Goal: Transaction & Acquisition: Obtain resource

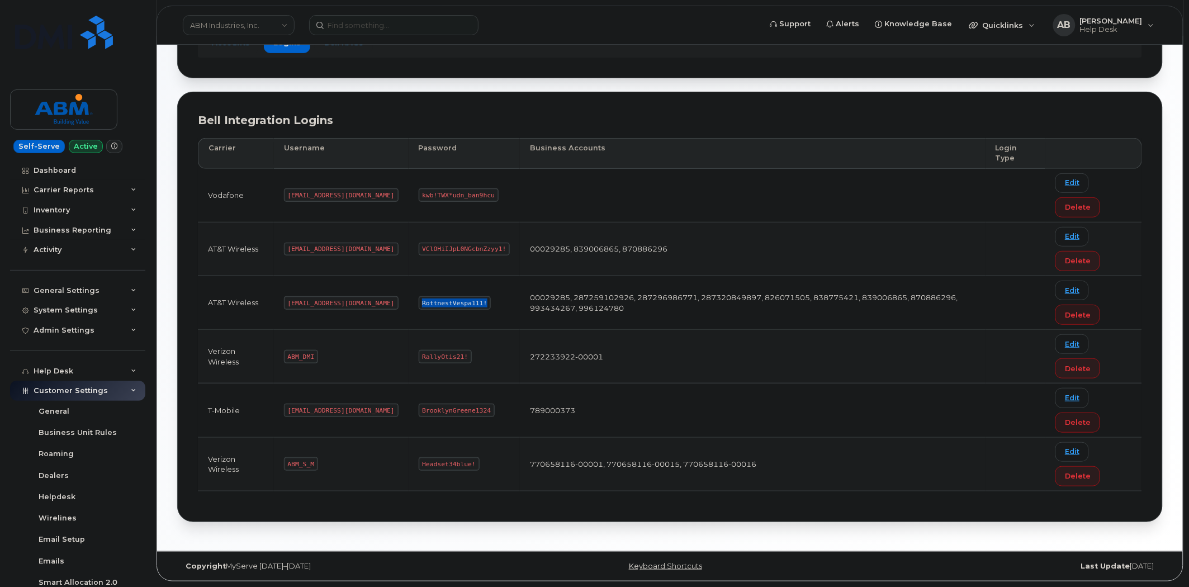
scroll to position [131, 0]
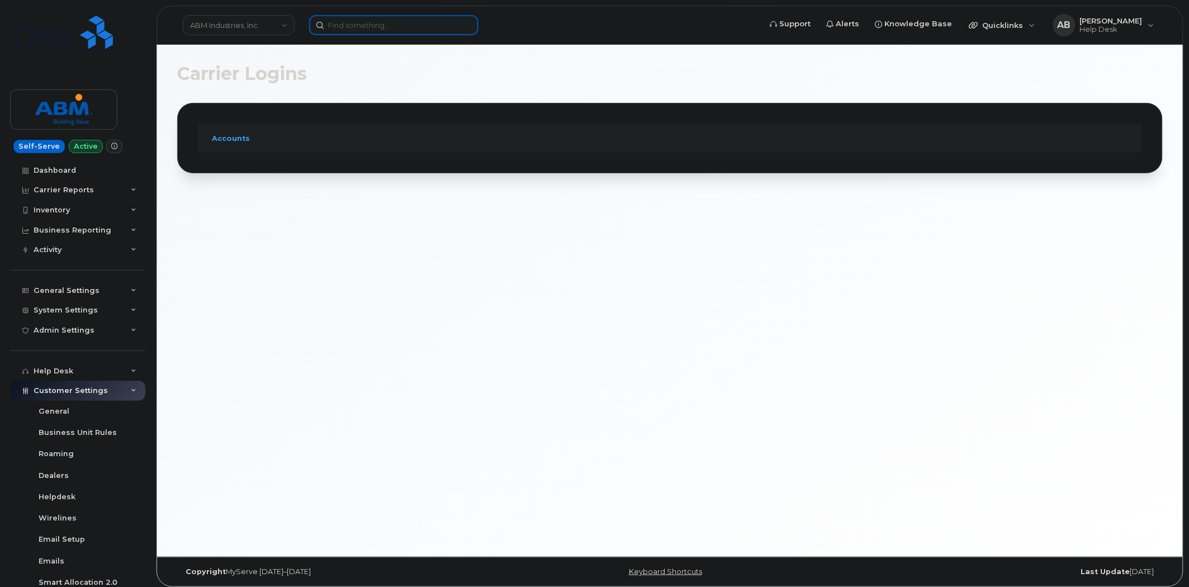
click at [388, 29] on input at bounding box center [393, 25] width 169 height 20
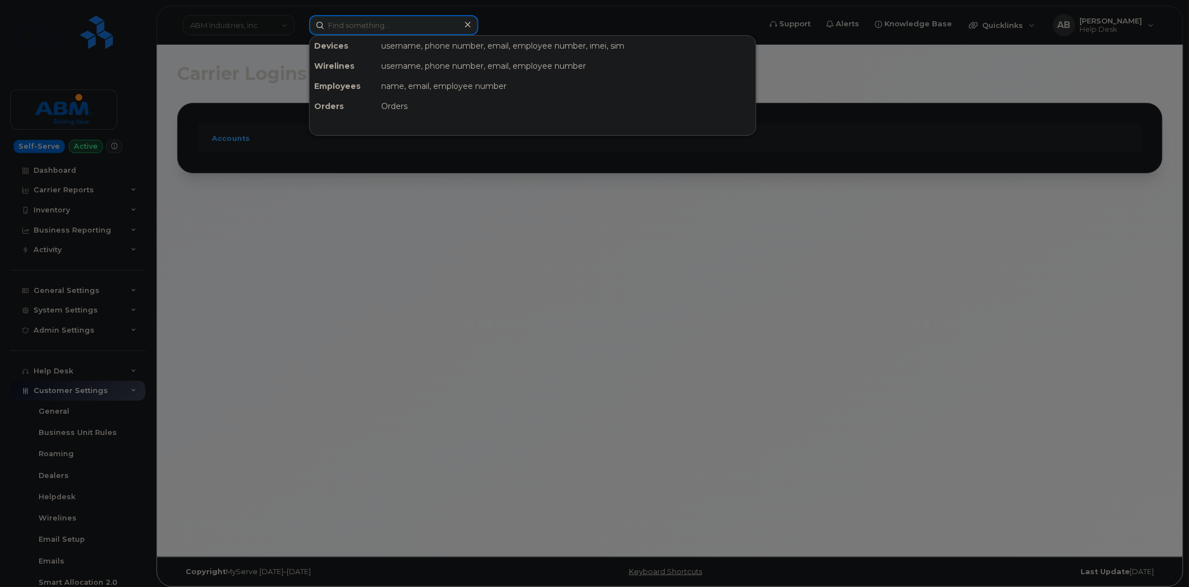
paste input "361-550-0571"
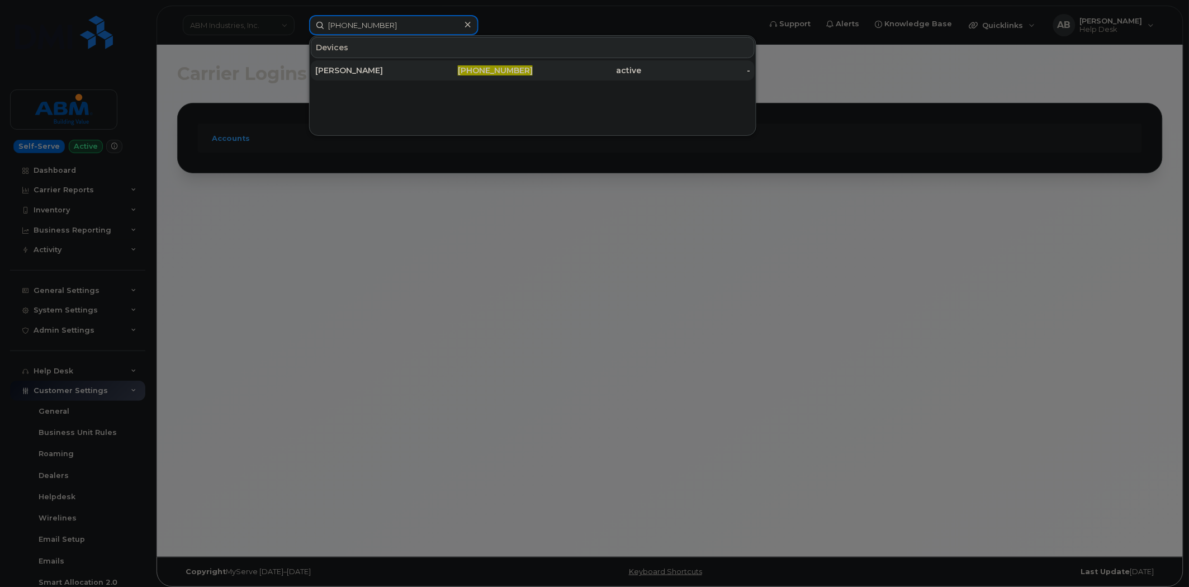
type input "361-550-0571"
click at [390, 72] on div "KAYE HESSE" at bounding box center [369, 70] width 109 height 11
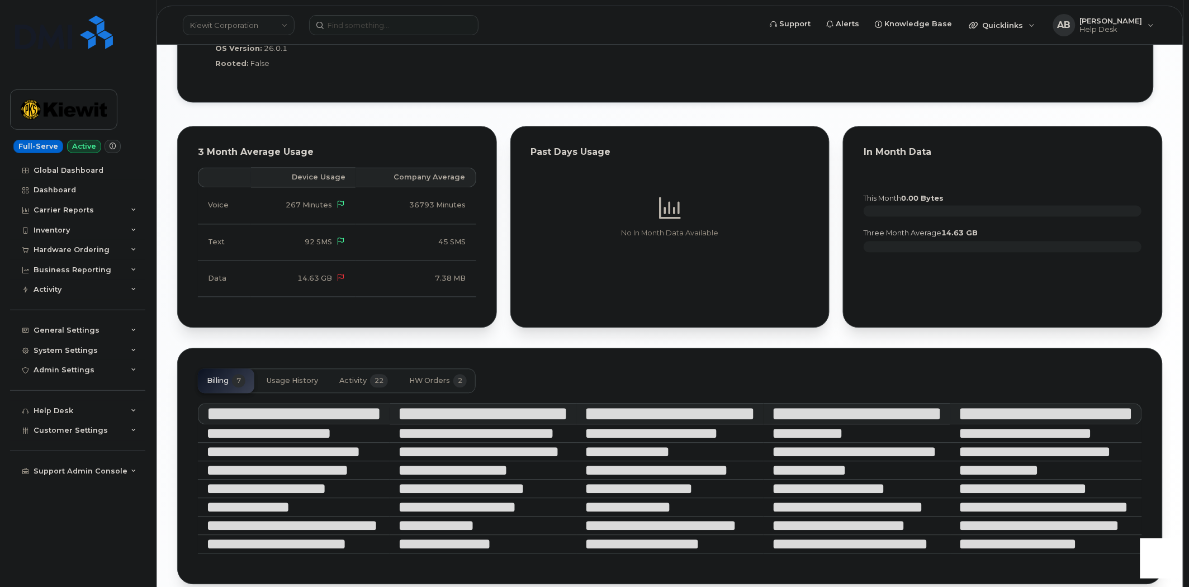
scroll to position [975, 0]
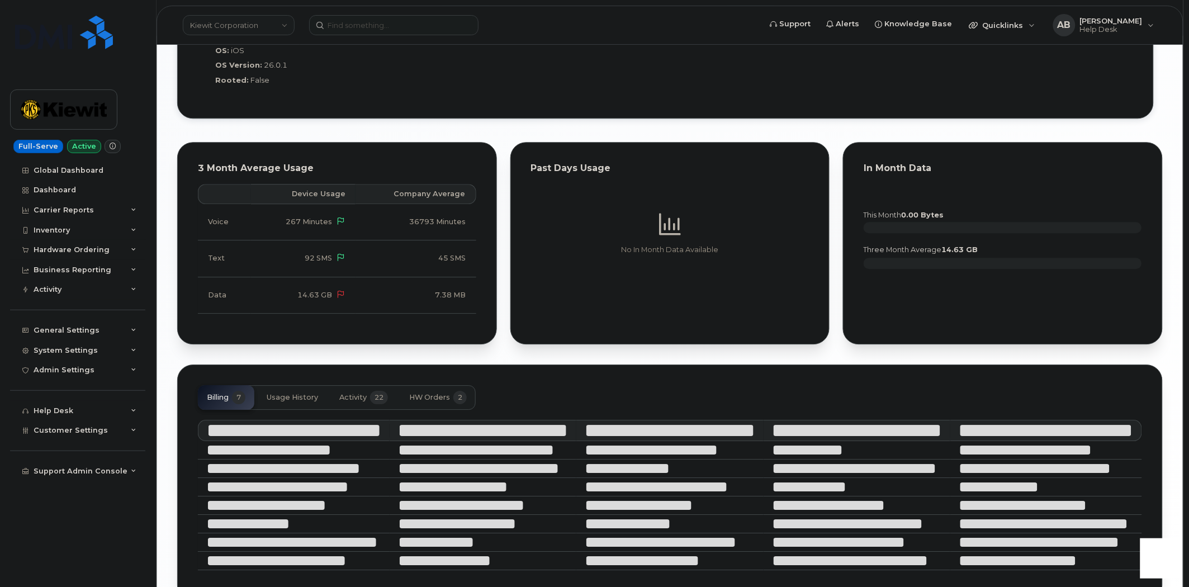
click at [350, 393] on span "Activity" at bounding box center [352, 397] width 27 height 9
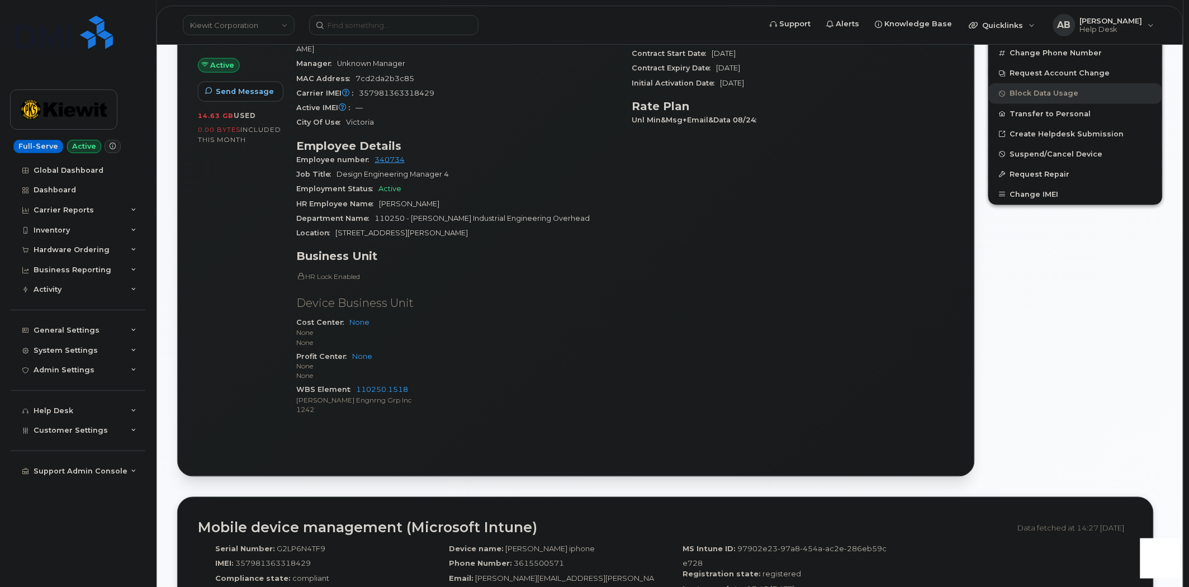
scroll to position [416, 0]
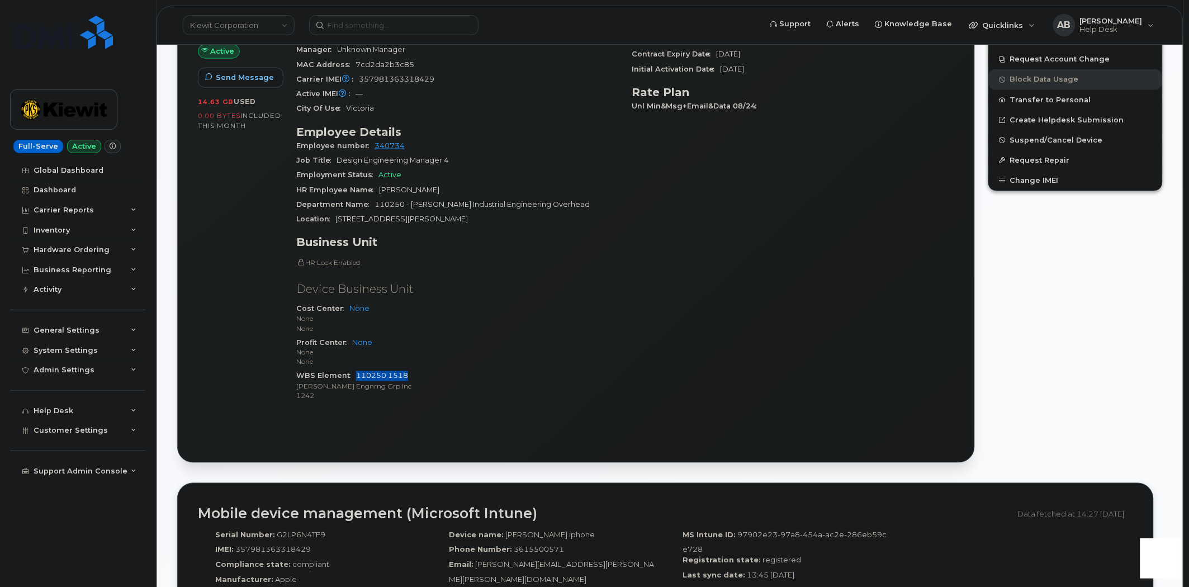
drag, startPoint x: 409, startPoint y: 366, endPoint x: 356, endPoint y: 370, distance: 53.2
click at [356, 370] on div "WBS Element 110250.1518 Kiewit Engnrng Grp Inc 1242" at bounding box center [457, 386] width 323 height 34
copy link "110250.1518"
click at [129, 334] on div "General Settings" at bounding box center [77, 330] width 135 height 20
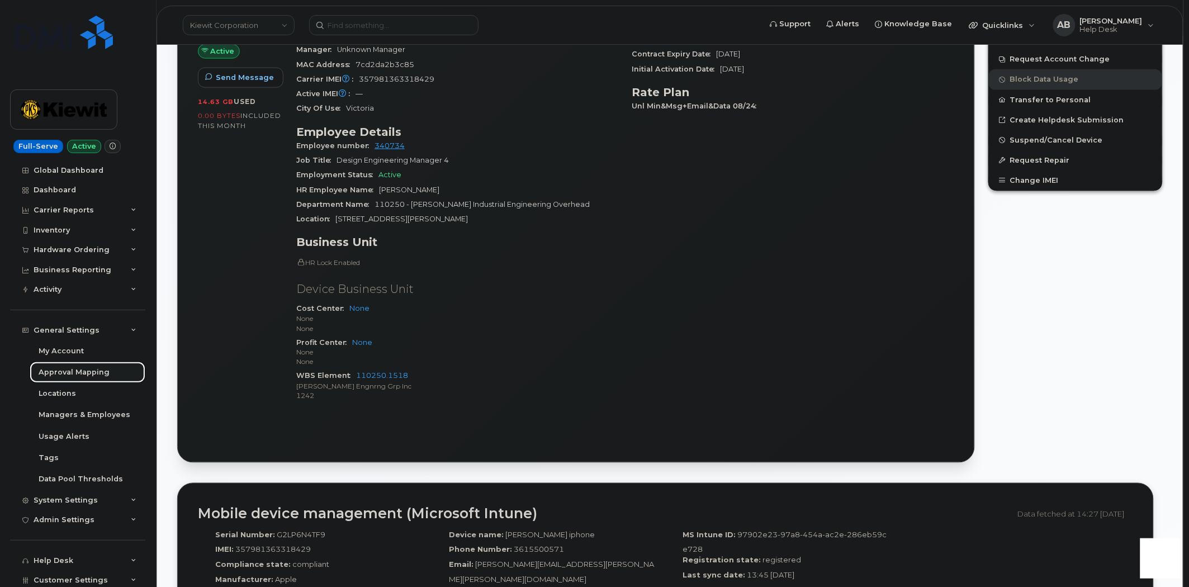
click at [76, 373] on div "Approval Mapping" at bounding box center [74, 372] width 71 height 10
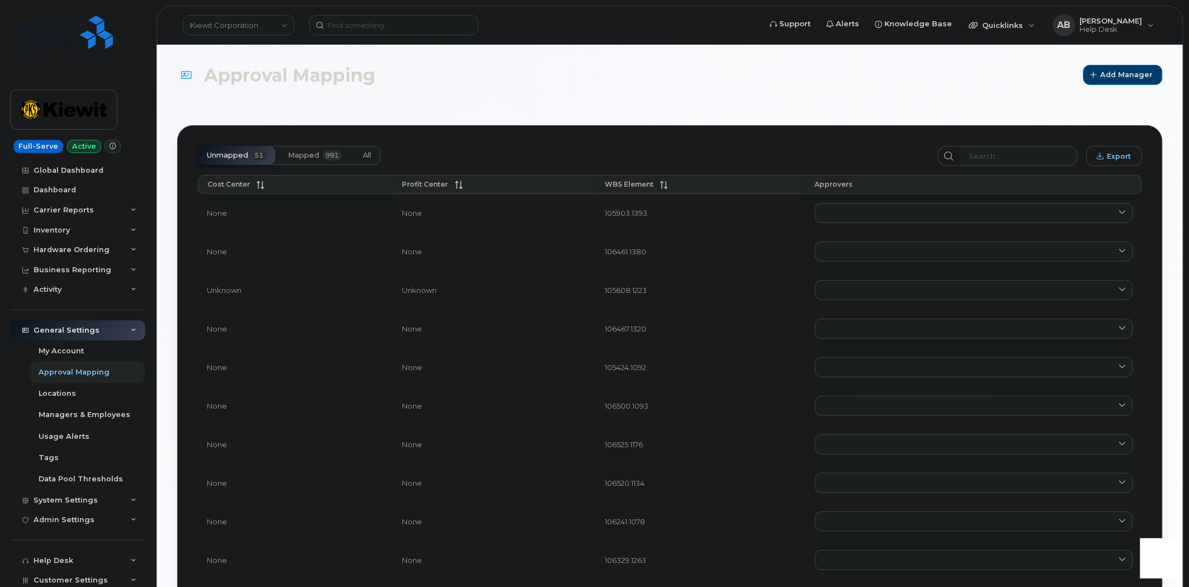
click at [376, 153] on button "All" at bounding box center [367, 155] width 26 height 19
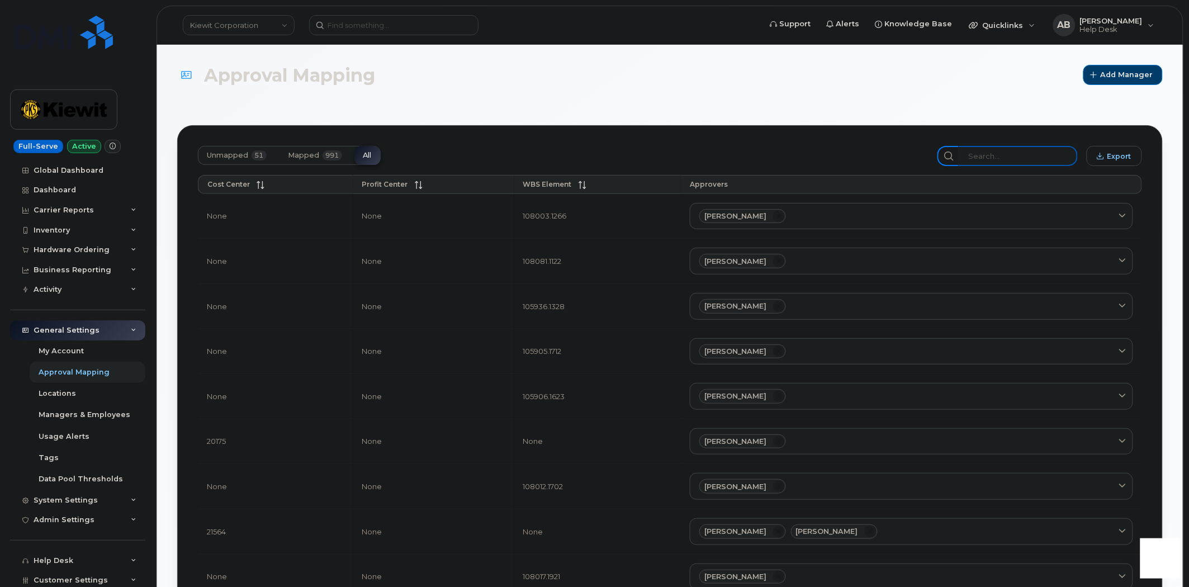
click at [1038, 154] on input "search" at bounding box center [1018, 156] width 119 height 20
paste input "110250.1518"
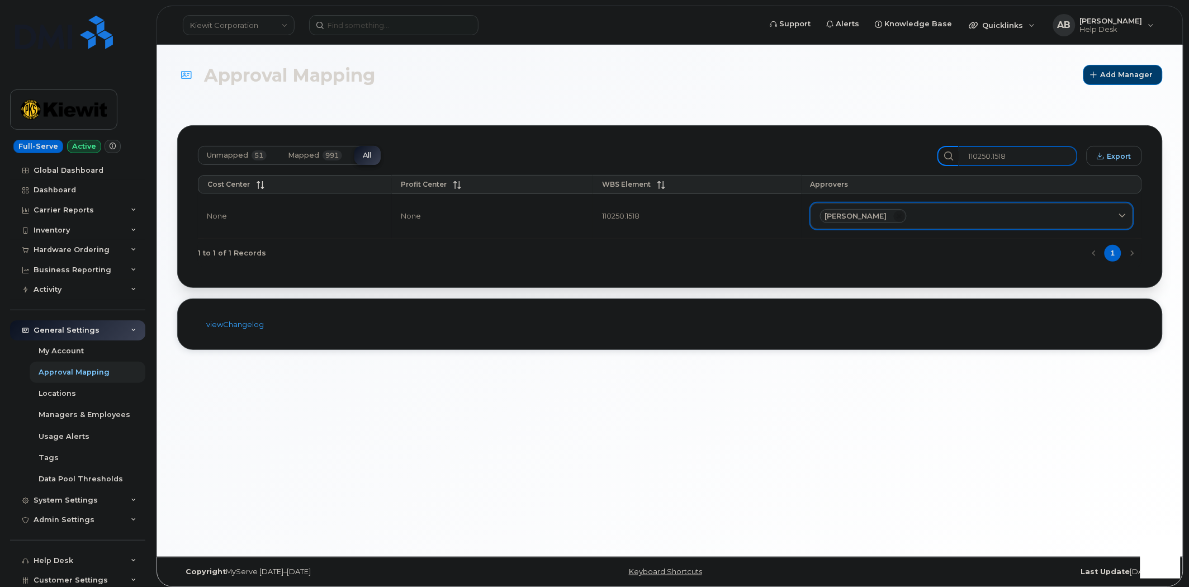
type input "110250.1518"
click at [907, 219] on div "Rachel Van Fleet" at bounding box center [972, 216] width 304 height 15
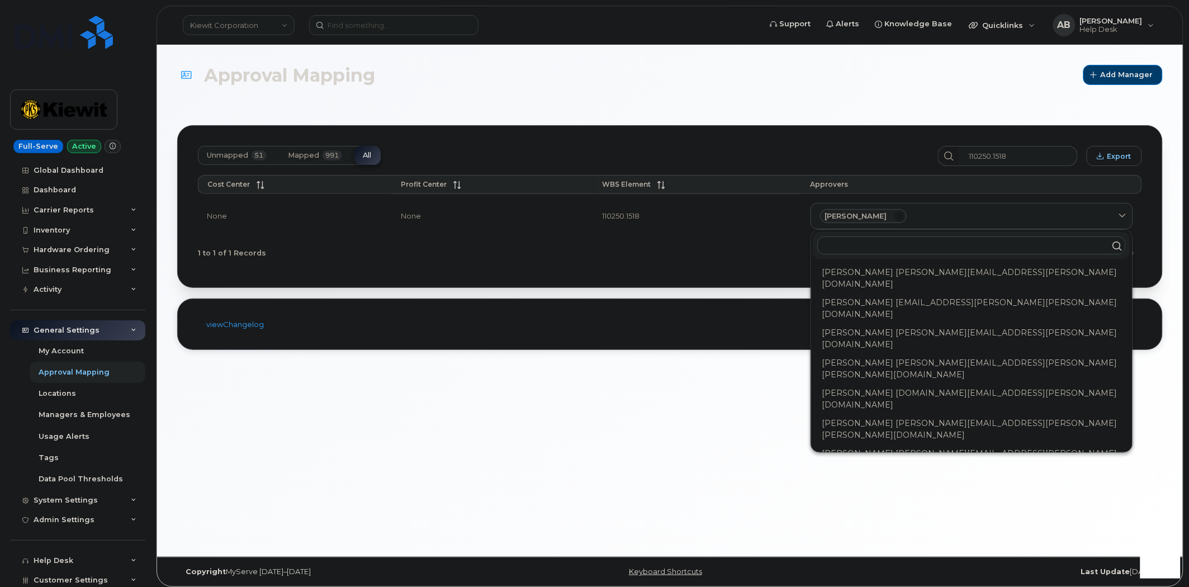
click at [897, 244] on input "text" at bounding box center [972, 245] width 308 height 18
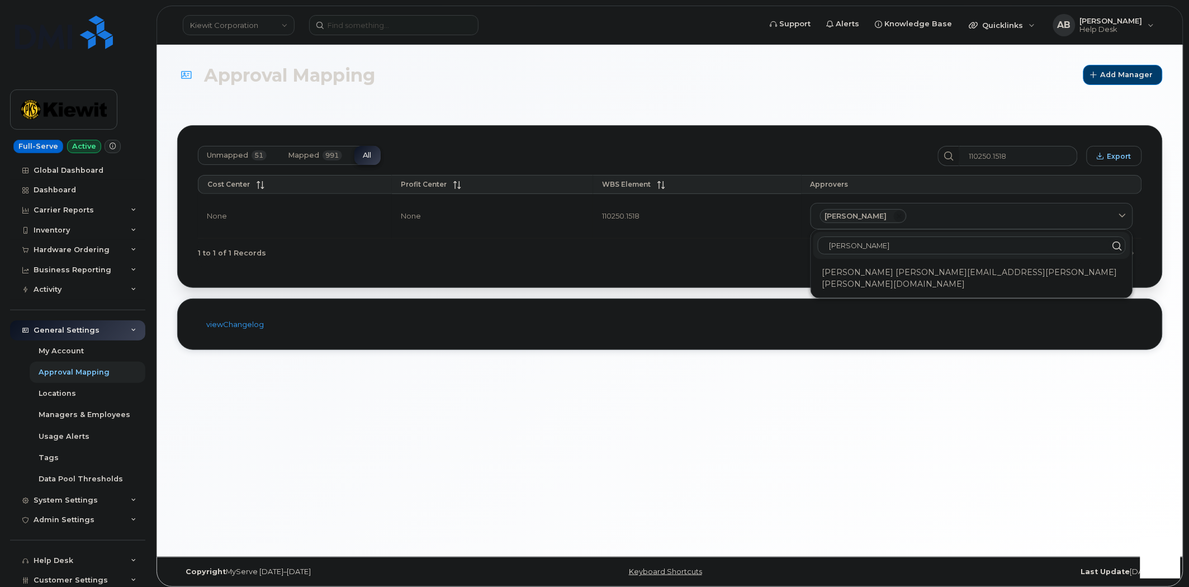
paste input "110250.1518"
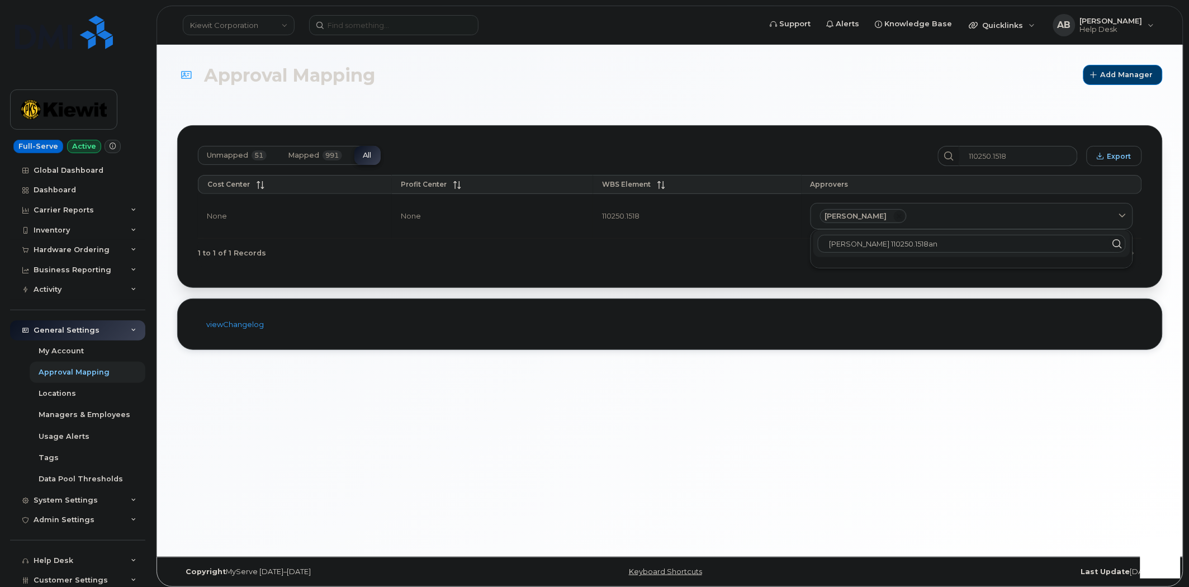
drag, startPoint x: 903, startPoint y: 246, endPoint x: 852, endPoint y: 248, distance: 51.5
click at [852, 248] on input "Rachel 110250.1518an" at bounding box center [972, 244] width 308 height 18
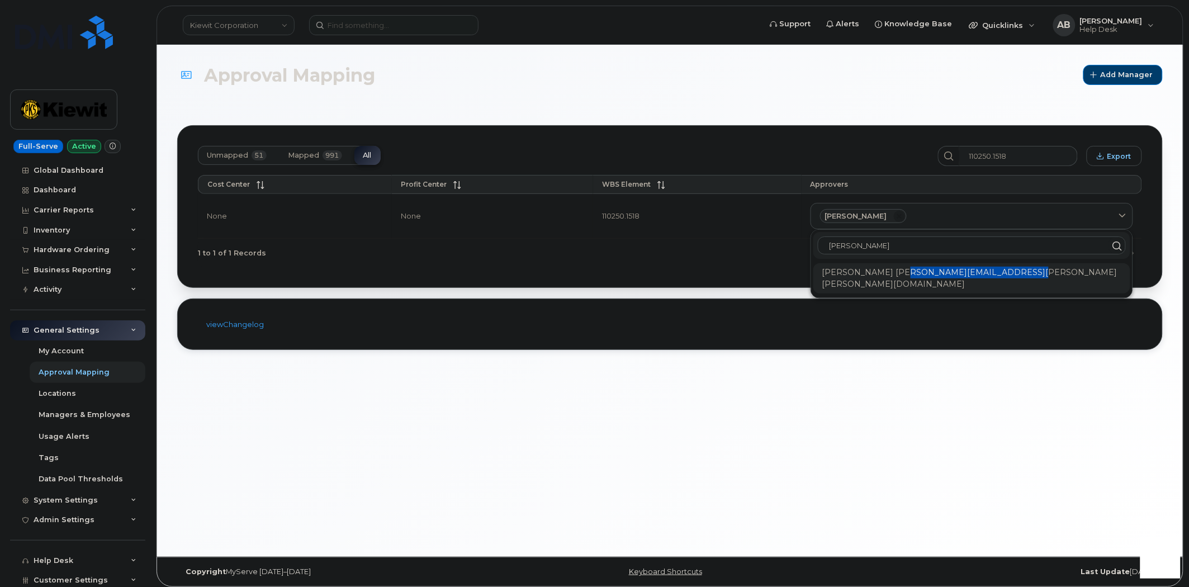
drag, startPoint x: 1029, startPoint y: 272, endPoint x: 888, endPoint y: 277, distance: 141.5
click at [888, 277] on div "Rachel Van Fleet RACHEL.VANFLEET@KIEWIT.COM" at bounding box center [971, 278] width 317 height 30
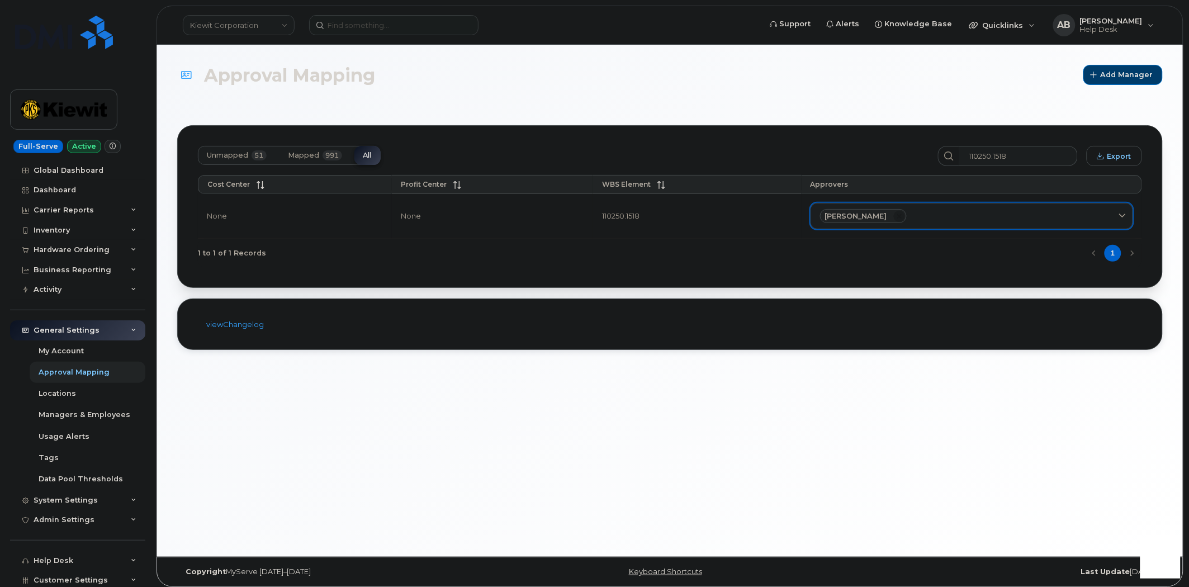
click at [895, 219] on icon at bounding box center [899, 216] width 11 height 11
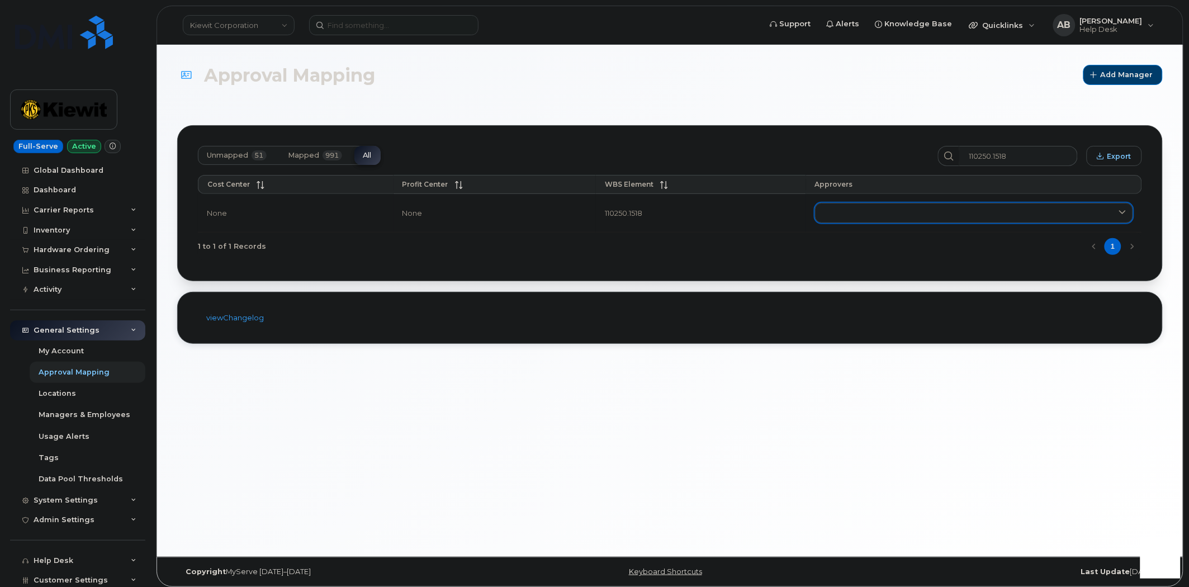
click at [923, 213] on link at bounding box center [974, 213] width 318 height 20
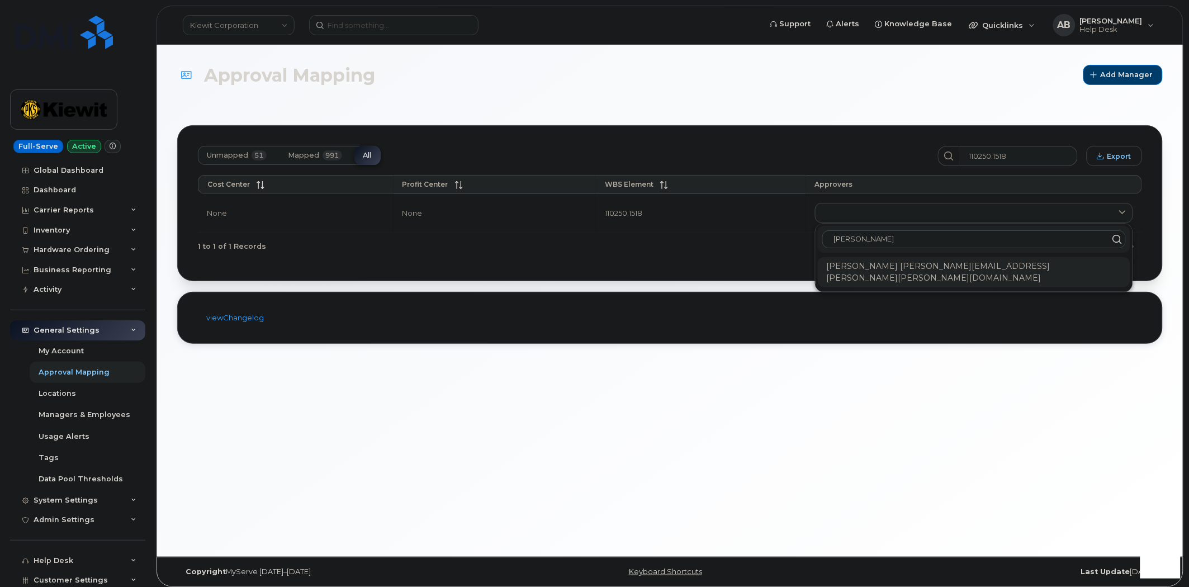
type input "rachel van"
click at [946, 267] on div "Rachel Van Fleet RACHEL.VANFLEET@KIEWIT.COM" at bounding box center [974, 272] width 312 height 30
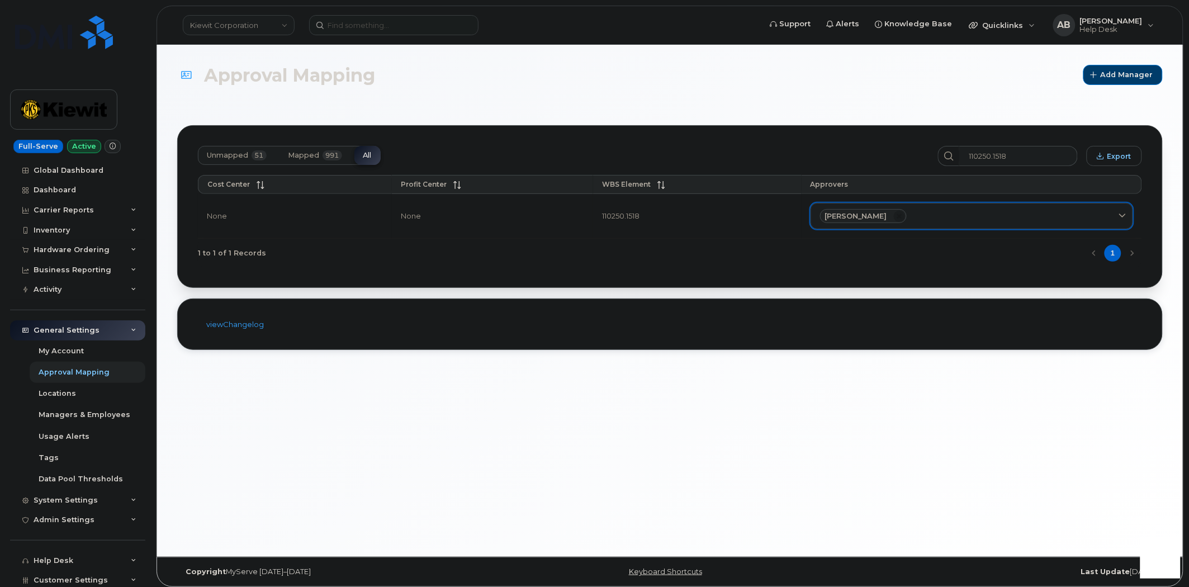
click at [928, 215] on div "Rachel Van Fleet" at bounding box center [972, 216] width 304 height 15
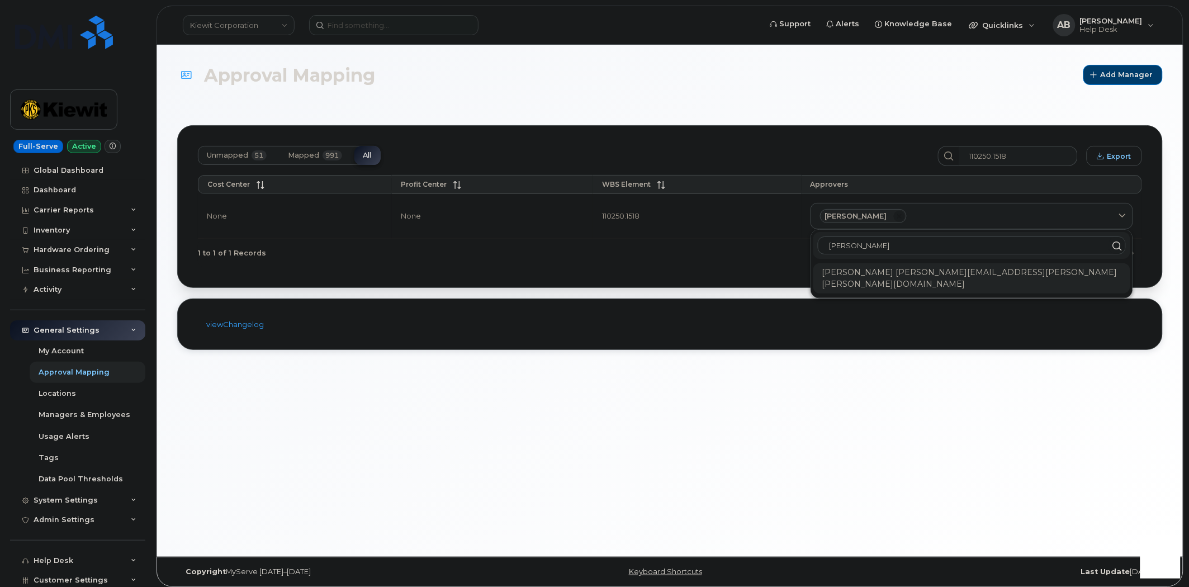
type input "Rachel Van"
copy div "ACHEL.VANFLEET@KIEWIT.COM"
copy div "RACHEL.VANFLEET@KIEWIT.COM"
drag, startPoint x: 1024, startPoint y: 269, endPoint x: 886, endPoint y: 275, distance: 137.6
click at [886, 275] on div "Rachel Van Fleet RACHEL.VANFLEET@KIEWIT.COM" at bounding box center [971, 278] width 317 height 30
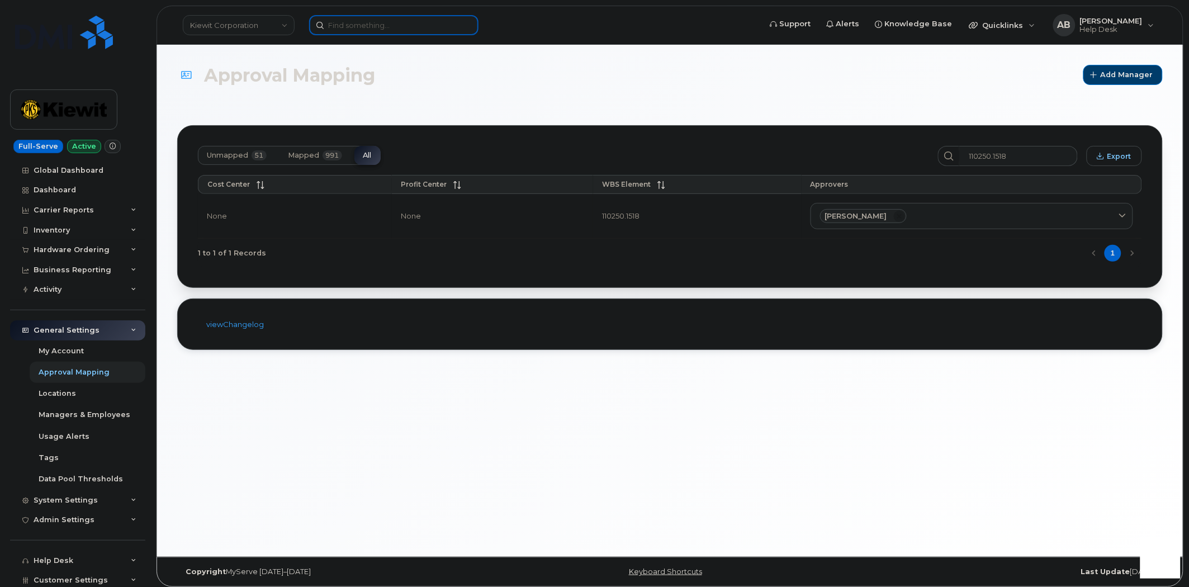
click at [366, 28] on input at bounding box center [393, 25] width 169 height 20
paste input "TYLER.JAMES@KIEWIT.COM"
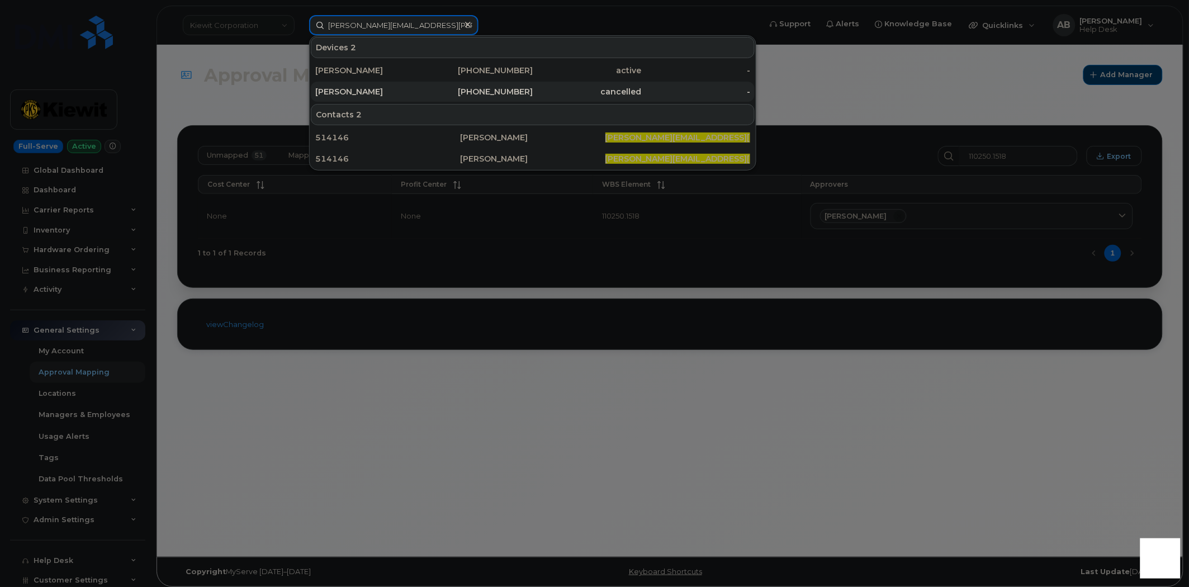
type input "TYLER.JAMES@KIEWIT.COM"
click at [394, 93] on div "TYLER JAMES" at bounding box center [369, 91] width 109 height 11
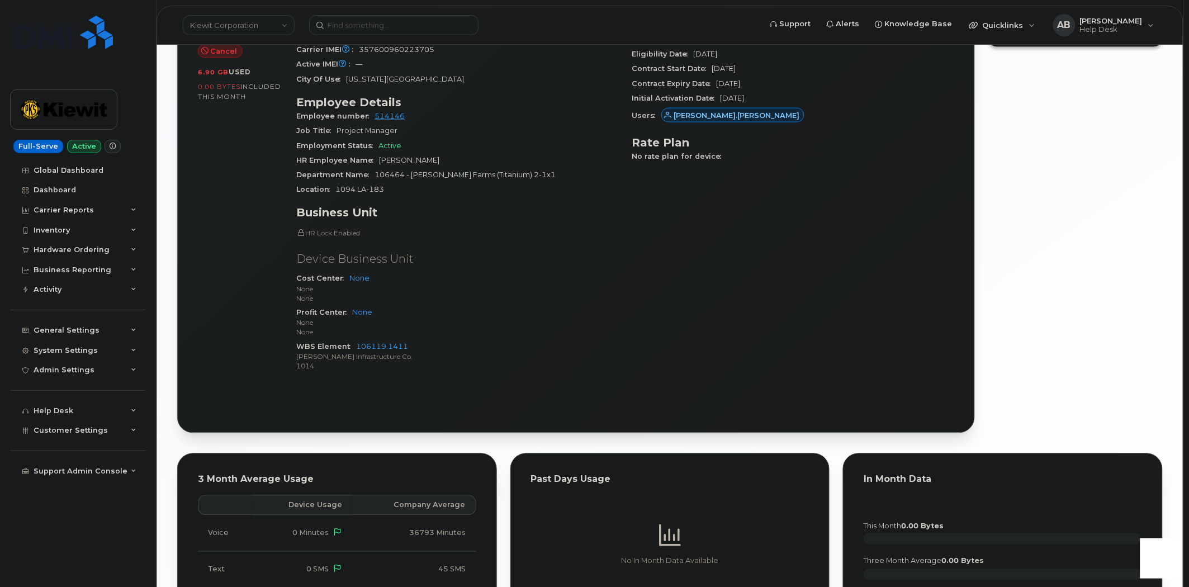
scroll to position [559, 0]
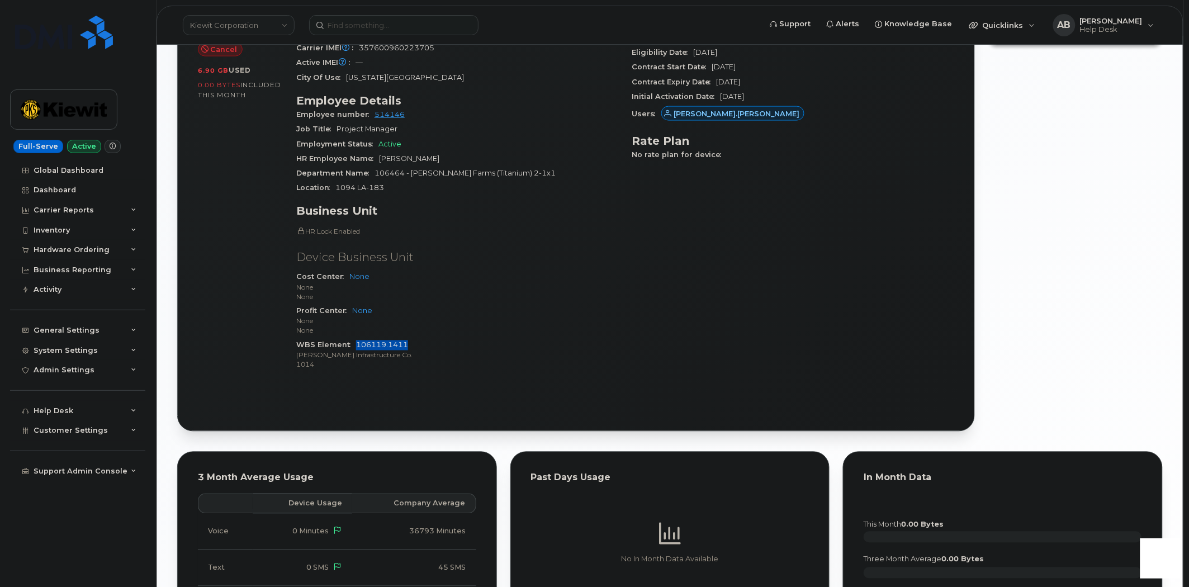
drag, startPoint x: 412, startPoint y: 334, endPoint x: 356, endPoint y: 333, distance: 55.9
click at [356, 338] on div "WBS Element 106119.1411 Kiewit Infrastructure Co. 1014" at bounding box center [457, 355] width 323 height 34
copy link "106119.1411"
click at [130, 330] on div "General Settings" at bounding box center [77, 330] width 135 height 20
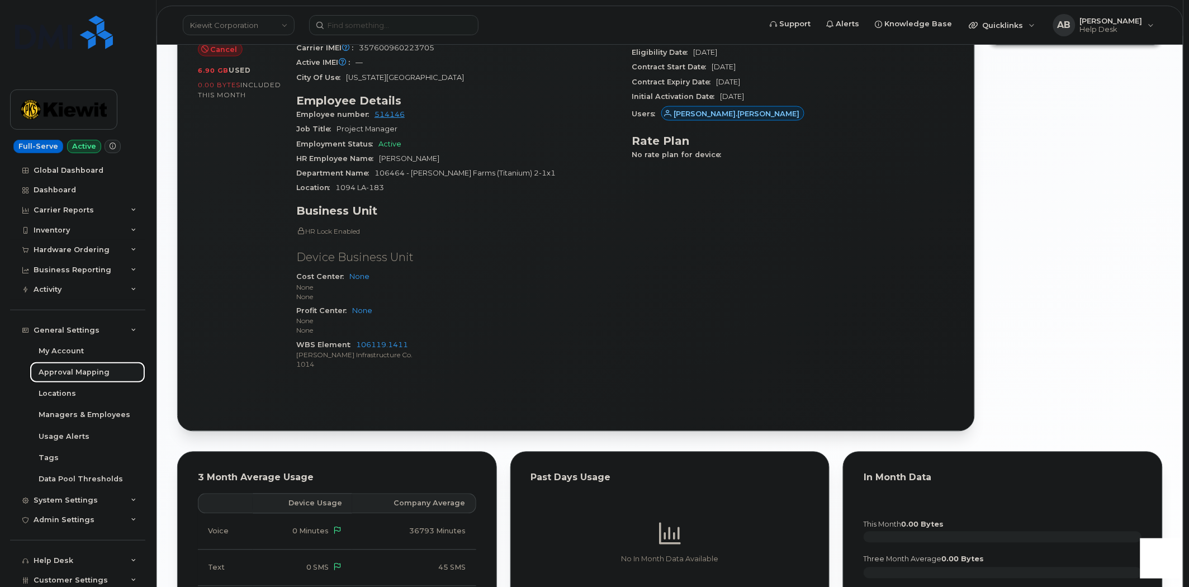
click at [87, 372] on div "Approval Mapping" at bounding box center [74, 372] width 71 height 10
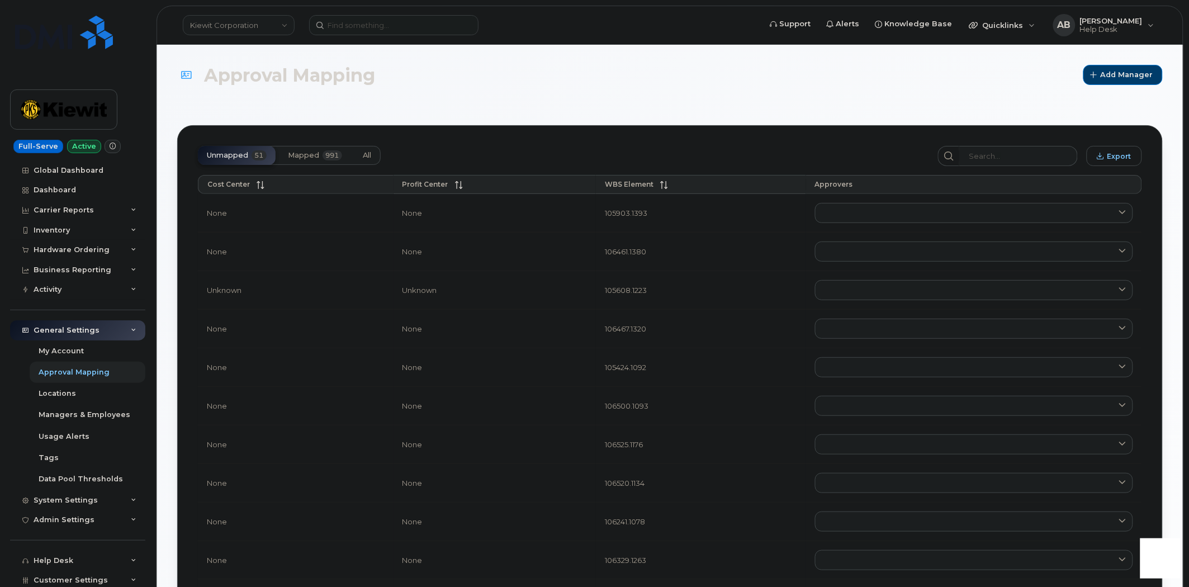
click at [334, 153] on span "991" at bounding box center [333, 155] width 20 height 10
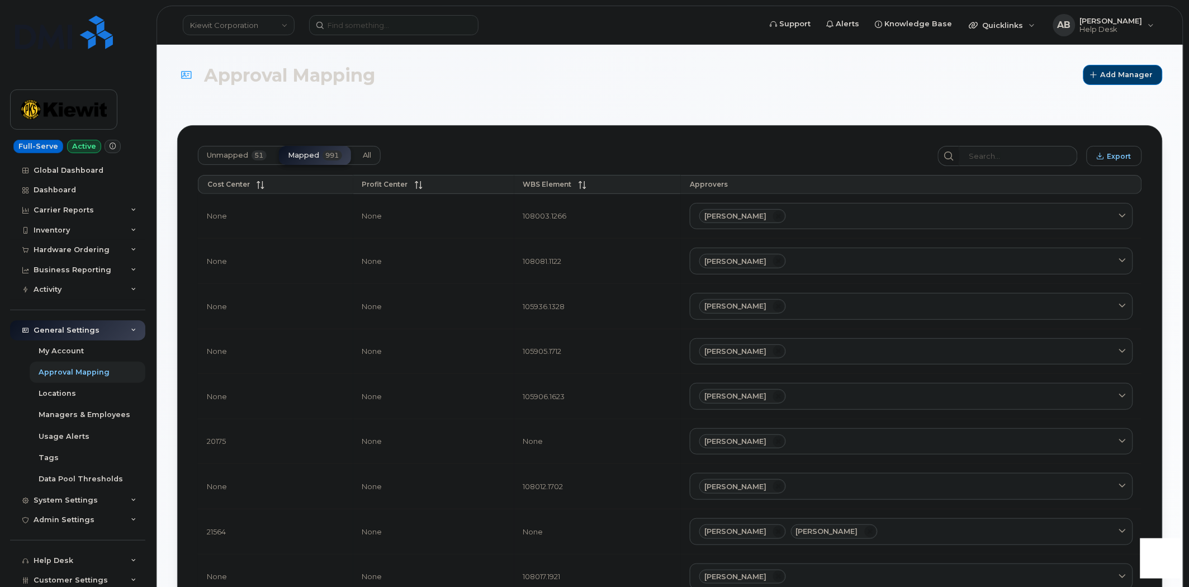
click at [360, 160] on button "All" at bounding box center [367, 155] width 26 height 19
click at [1013, 160] on input "search" at bounding box center [1018, 156] width 119 height 20
paste input "106119.1411"
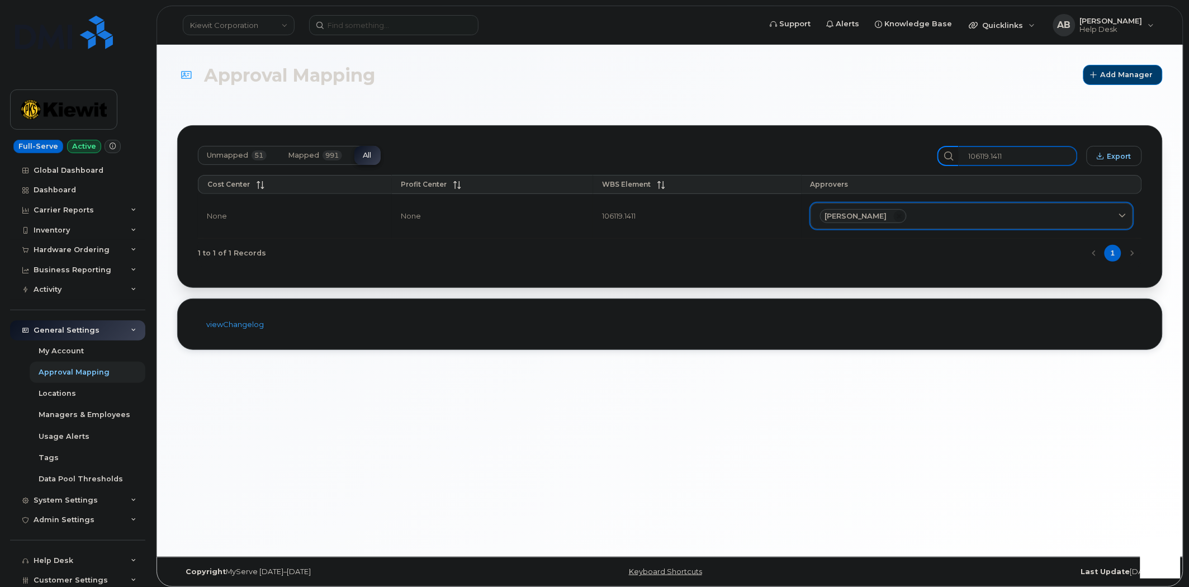
type input "106119.1411"
click at [1012, 212] on div "Liliia Godunok" at bounding box center [972, 216] width 304 height 15
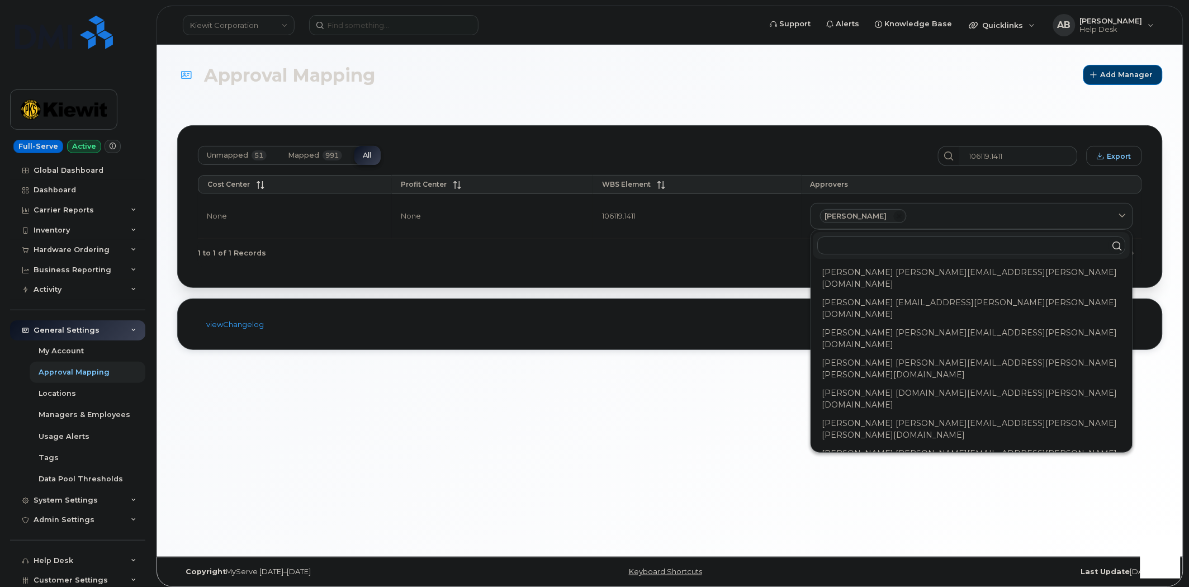
click at [909, 249] on input "text" at bounding box center [972, 245] width 308 height 18
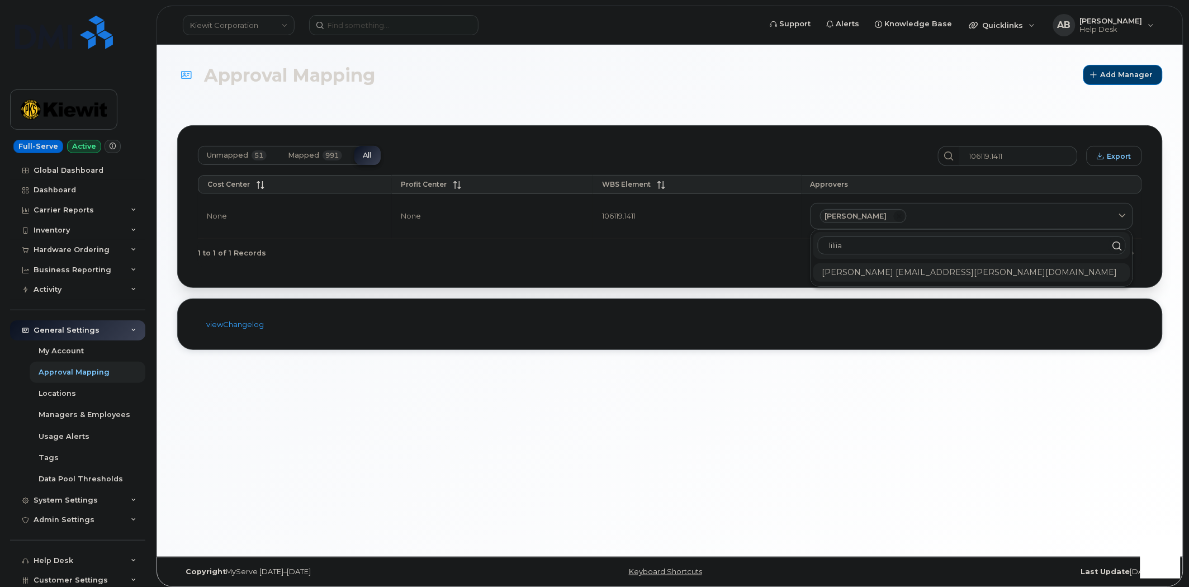
type input "liliia"
copy div "LILIIA.GODUNOK@KIEWIT.COM"
drag, startPoint x: 1010, startPoint y: 271, endPoint x: 881, endPoint y: 277, distance: 128.7
click at [881, 277] on div "Liliia Godunok LILIIA.GODUNOK@KIEWIT.COM" at bounding box center [971, 272] width 317 height 18
drag, startPoint x: 377, startPoint y: 10, endPoint x: 378, endPoint y: 16, distance: 6.4
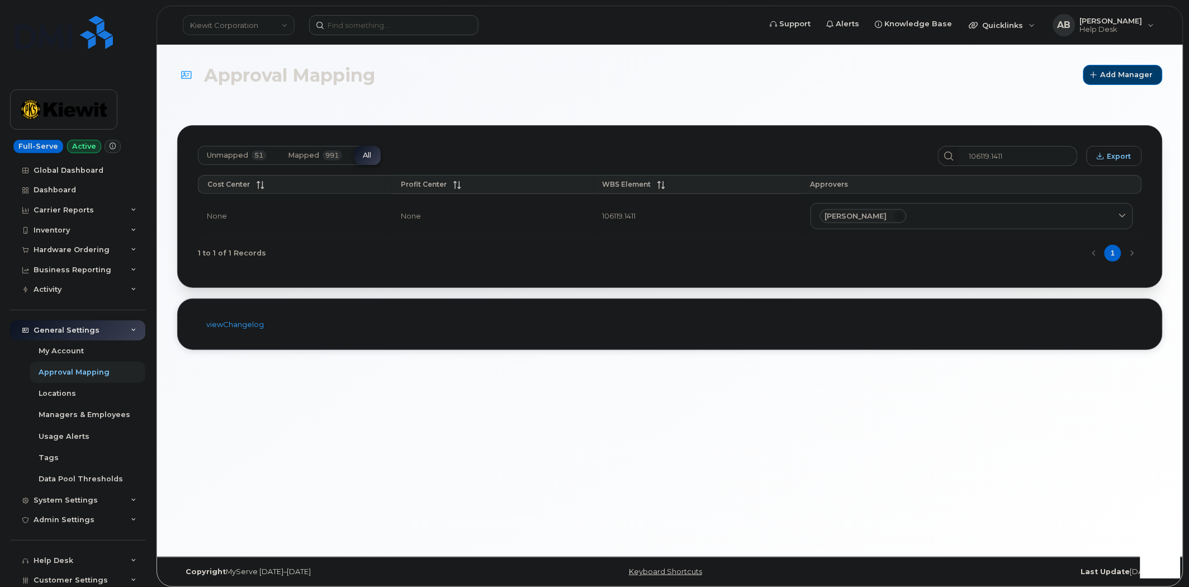
click at [378, 16] on header "Kiewit Corporation Support Alerts Knowledge Base Quicklinks Suspend / Cancel De…" at bounding box center [670, 25] width 1027 height 39
click at [380, 21] on input at bounding box center [393, 25] width 169 height 20
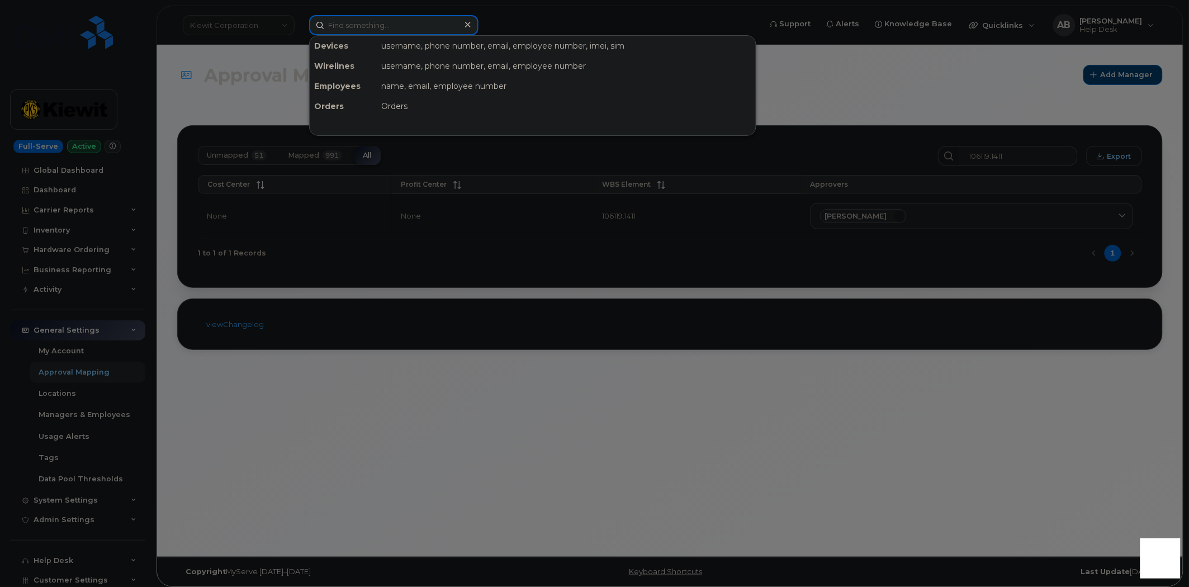
paste input "tomas.gt.gerassimovich@bmwmc.com"
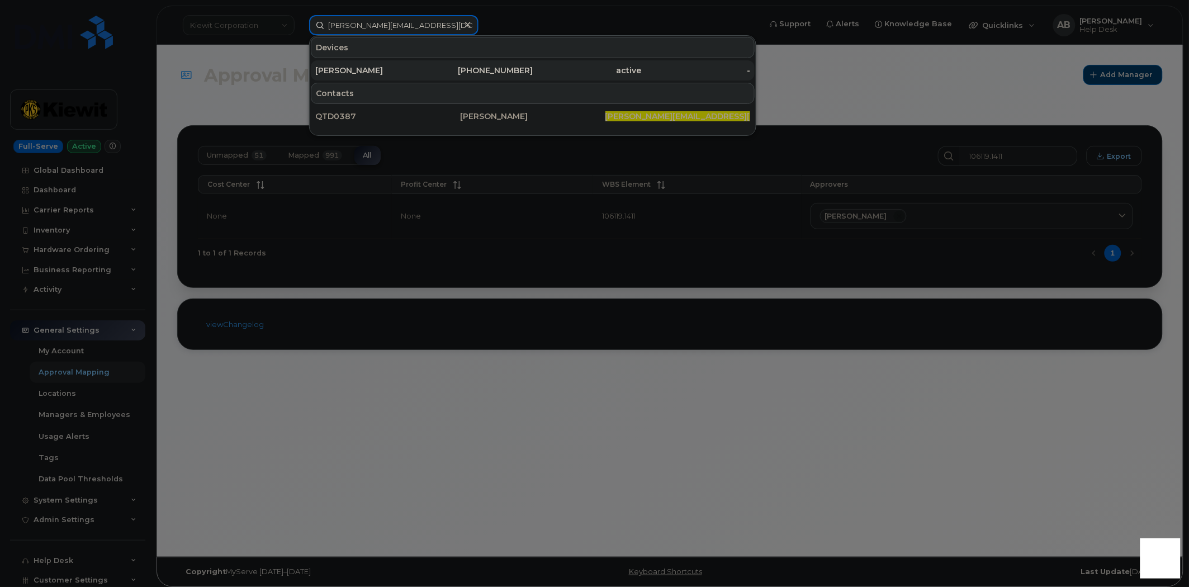
type input "tomas.gt.gerassimovich@bmwmc.com"
click at [415, 71] on div "Tomas Gerassimovich" at bounding box center [369, 70] width 109 height 11
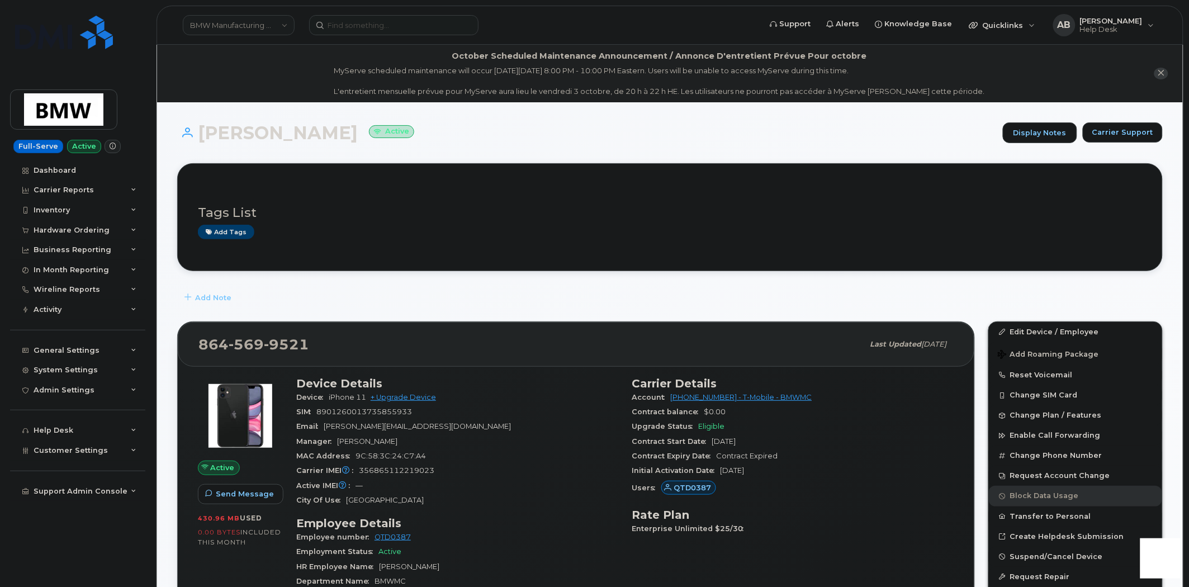
click at [449, 302] on div "Add Note" at bounding box center [669, 298] width 985 height 20
click at [382, 26] on input at bounding box center [393, 25] width 169 height 20
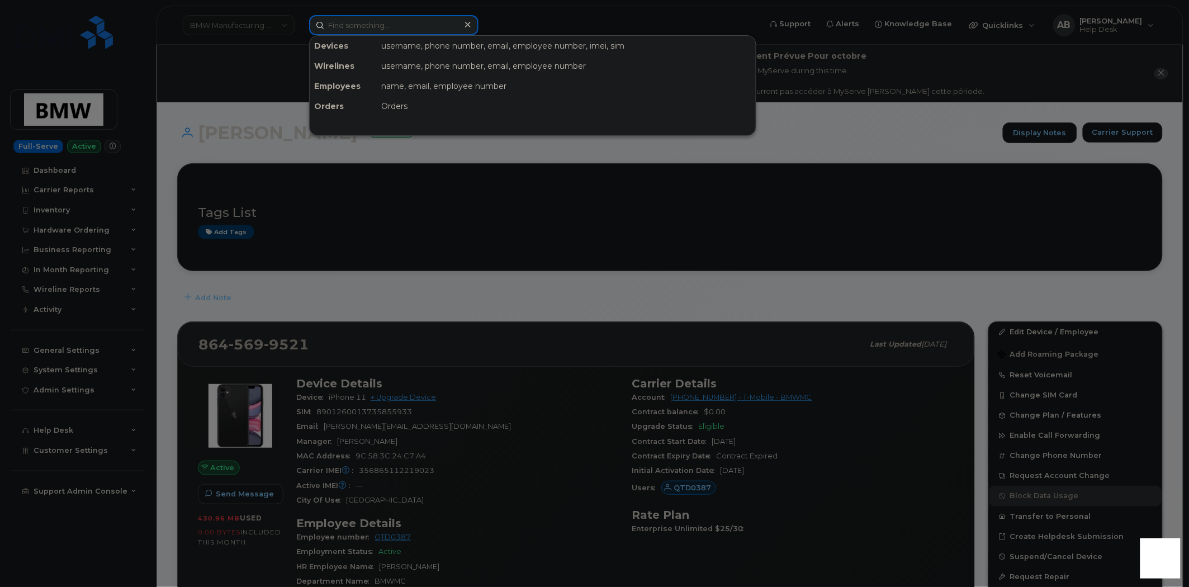
paste input "410-474-2659"
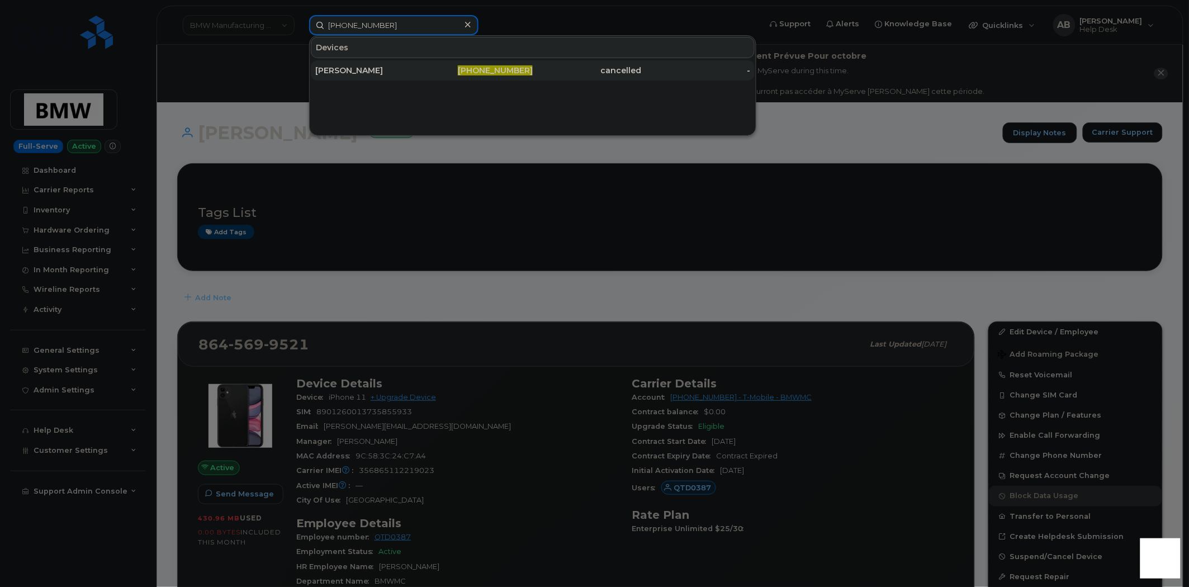
type input "410-474-2659"
click at [384, 69] on div "[PERSON_NAME]" at bounding box center [369, 70] width 109 height 11
click at [420, 73] on div "[PERSON_NAME]" at bounding box center [369, 70] width 109 height 11
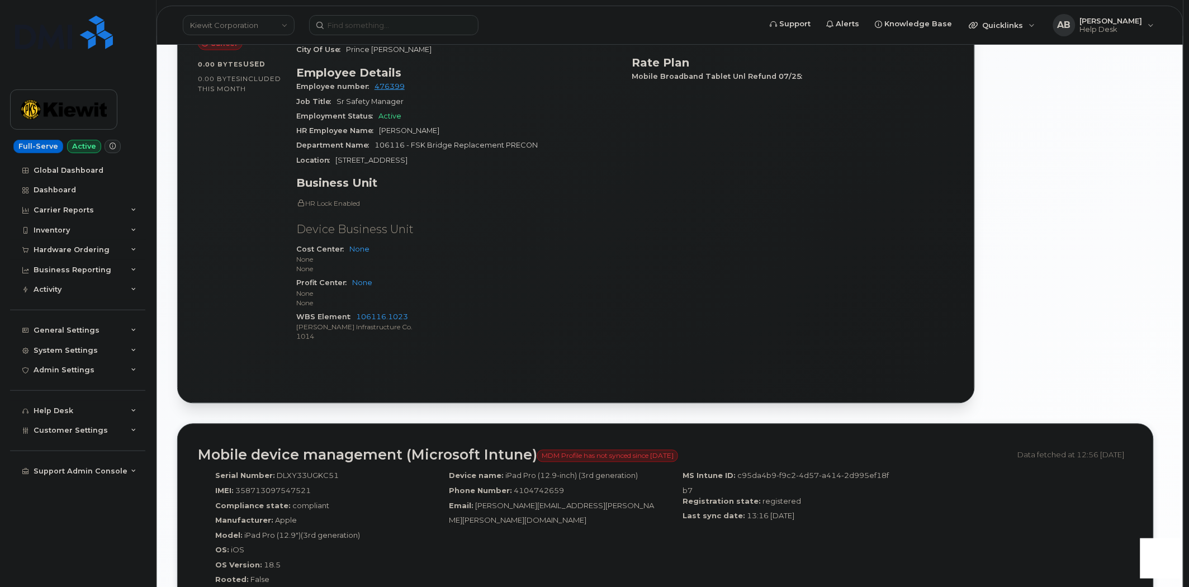
scroll to position [434, 0]
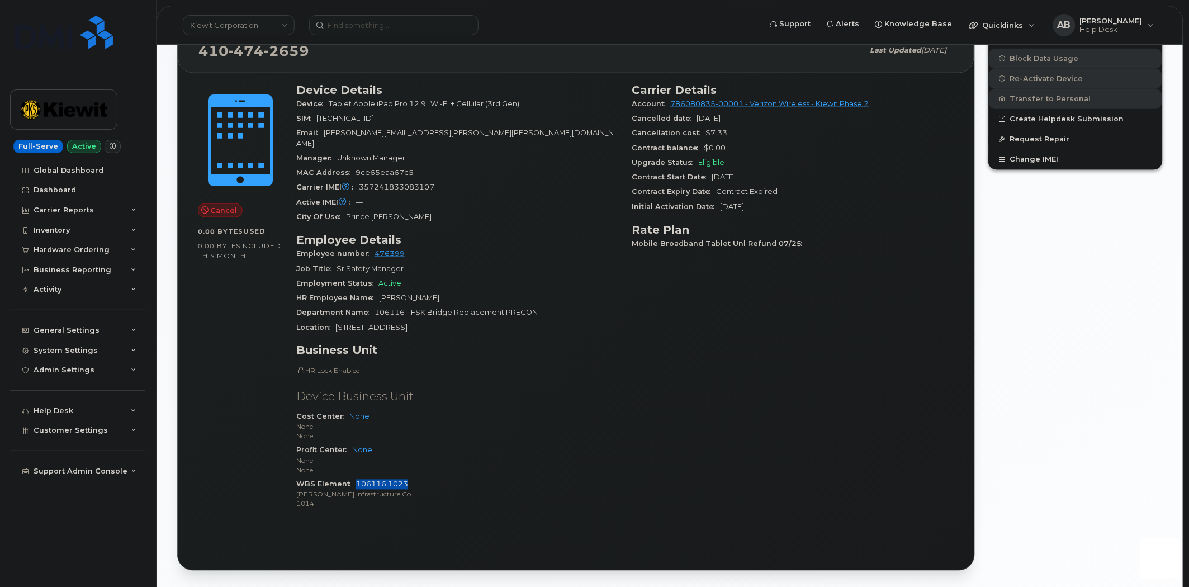
drag, startPoint x: 399, startPoint y: 473, endPoint x: 354, endPoint y: 474, distance: 44.7
click at [354, 477] on div "WBS Element 106116.1023 [PERSON_NAME] Infrastructure Co. 1014" at bounding box center [457, 494] width 323 height 34
copy link "106116.1023"
click at [131, 320] on div "General Settings My Account Approval Mapping Locations Managers & Employees Usa…" at bounding box center [79, 320] width 138 height 41
click at [130, 323] on div "General Settings" at bounding box center [77, 330] width 135 height 20
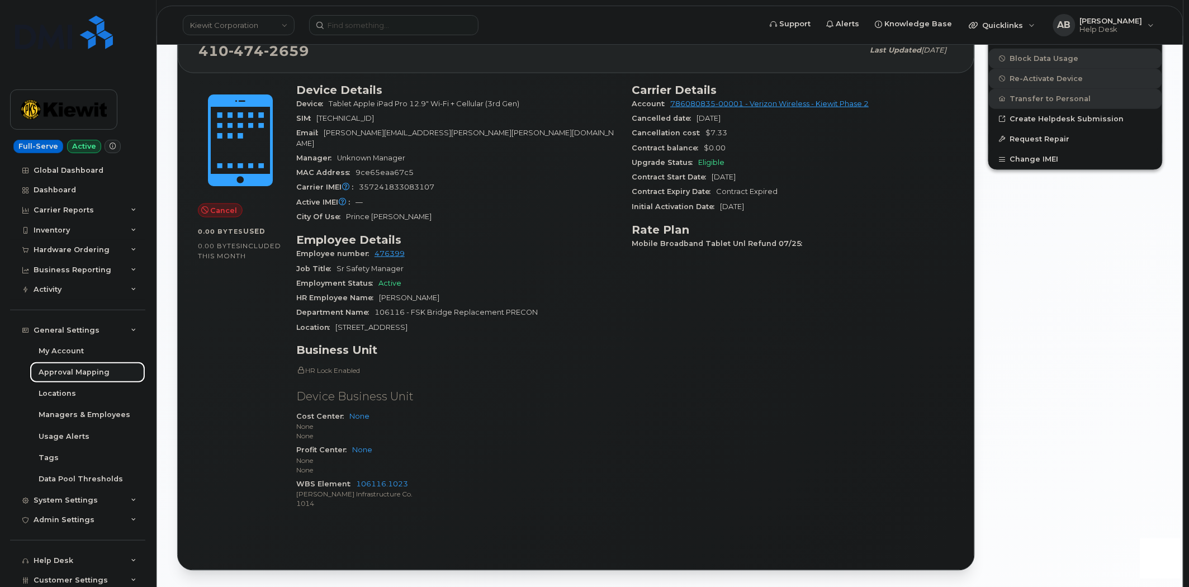
click at [74, 372] on div "Approval Mapping" at bounding box center [74, 372] width 71 height 10
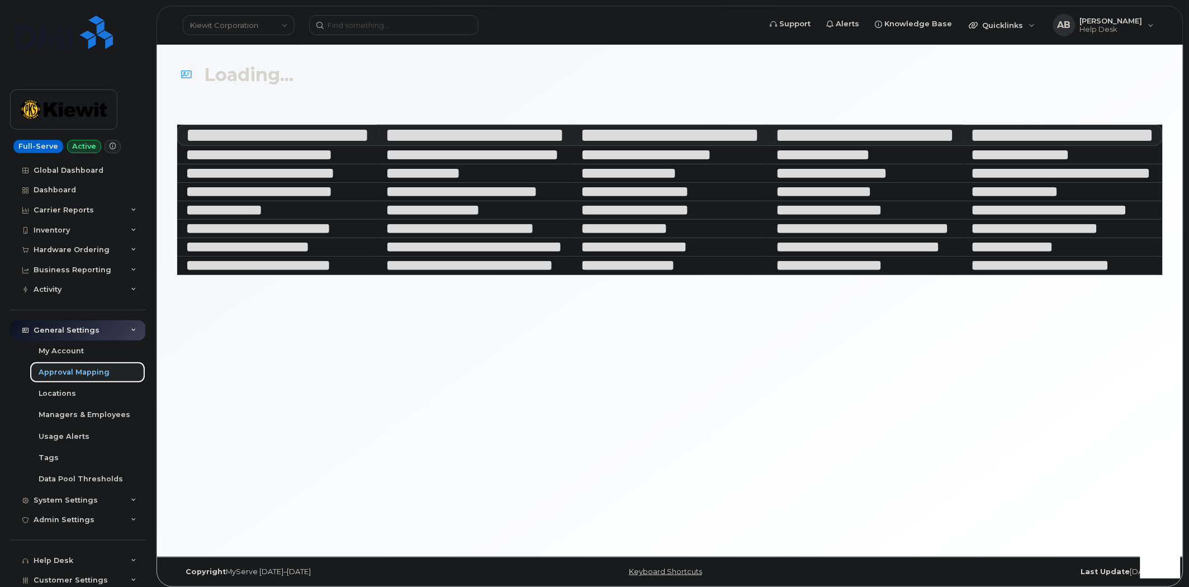
click at [74, 372] on div "Approval Mapping" at bounding box center [74, 372] width 71 height 10
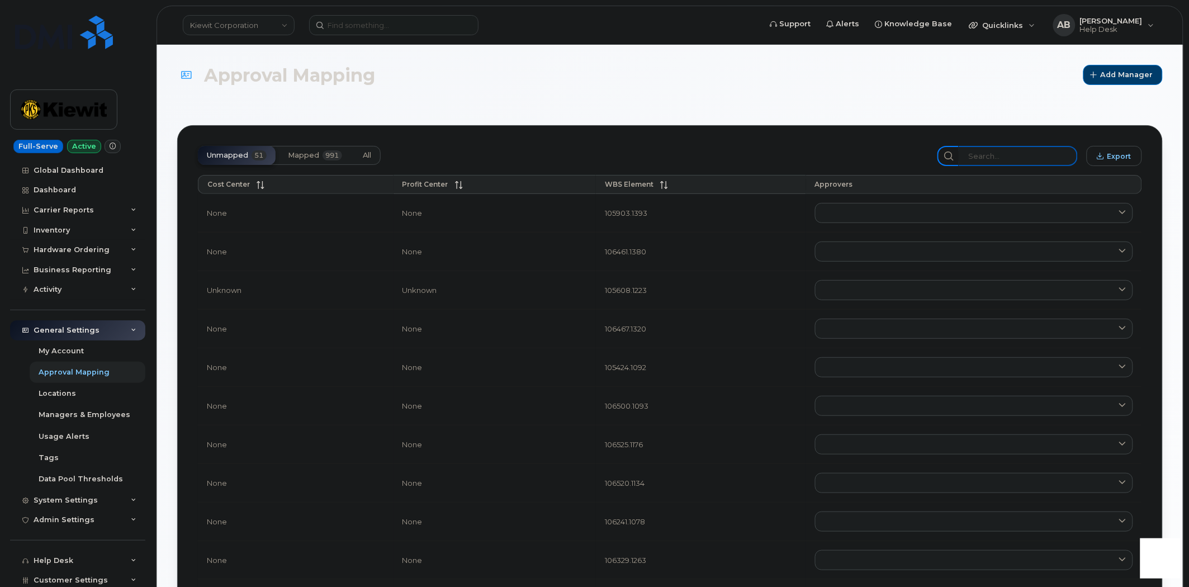
click at [1001, 157] on input "search" at bounding box center [1018, 156] width 119 height 20
click at [373, 154] on button "All" at bounding box center [367, 155] width 26 height 19
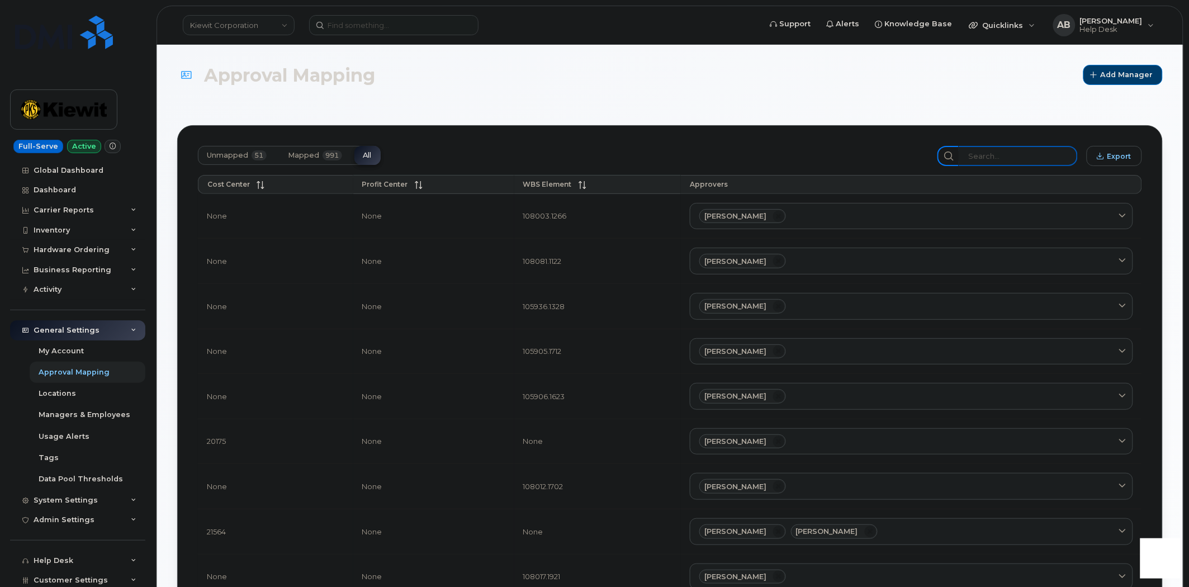
click at [998, 159] on input "search" at bounding box center [1018, 156] width 119 height 20
paste input "106116.1023"
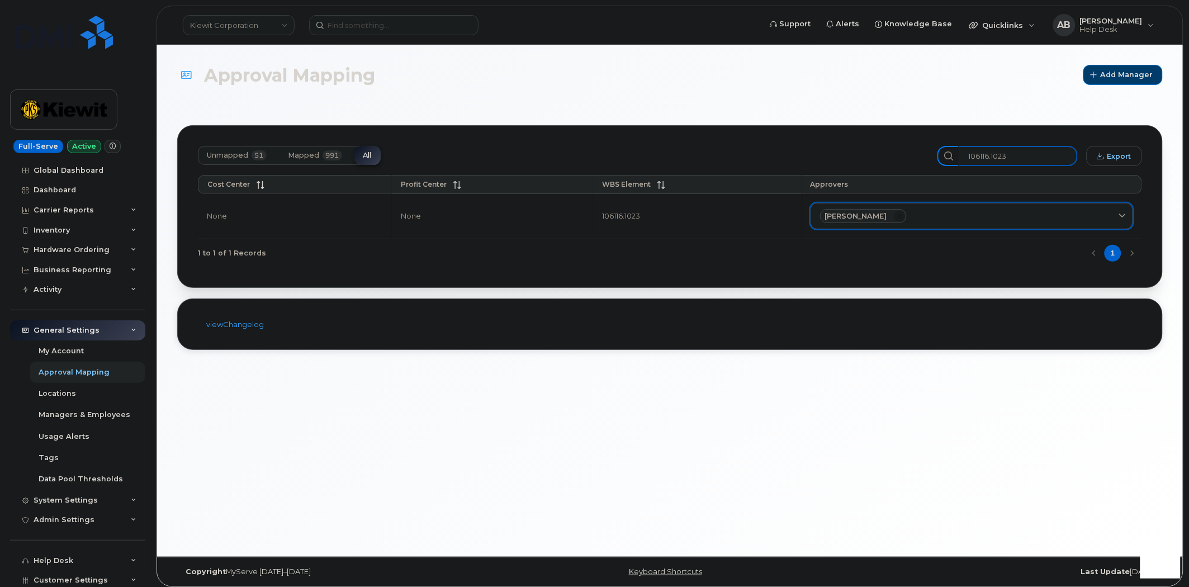
type input "106116.1023"
click at [927, 220] on div "Patrick Loecher" at bounding box center [972, 216] width 304 height 15
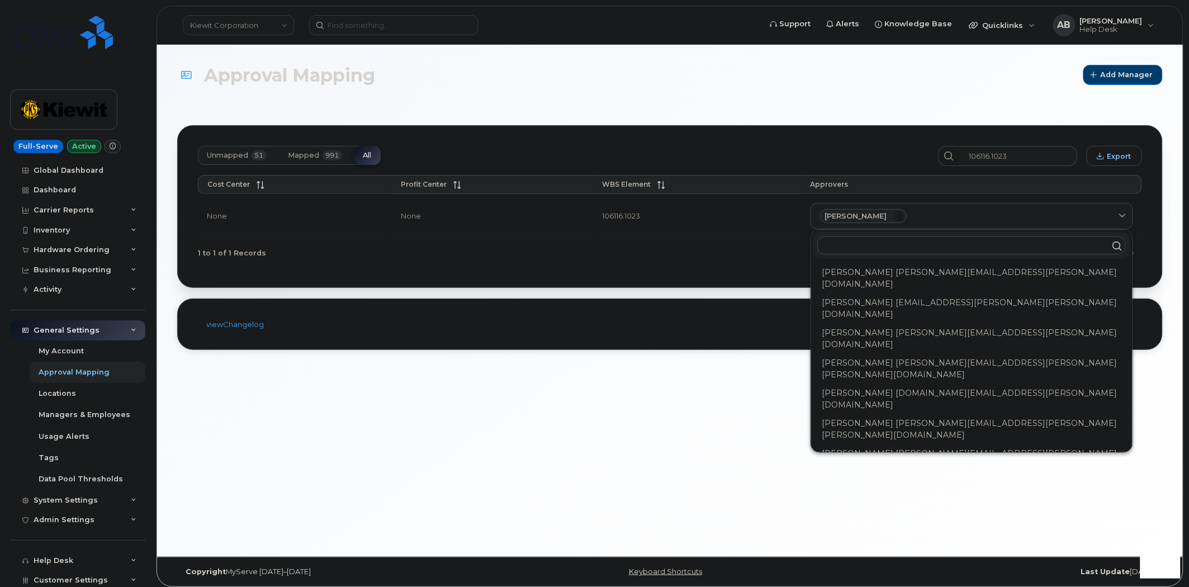
click at [891, 244] on input "text" at bounding box center [972, 245] width 308 height 18
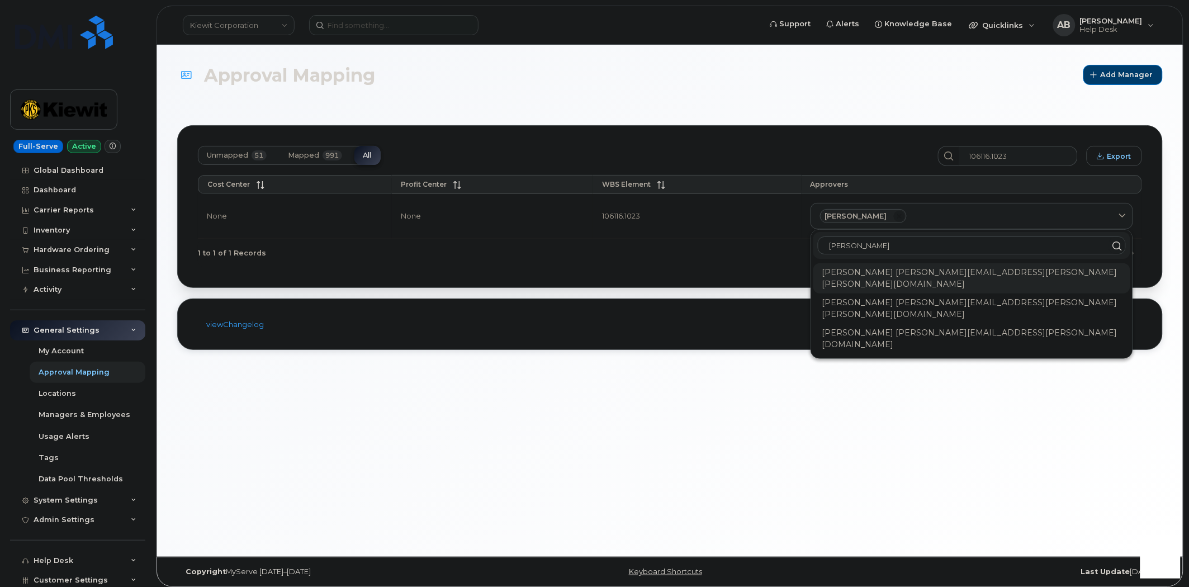
type input "Patrick"
copy div "PATRICK.LOECHER@KIEWIT.COM"
drag, startPoint x: 1021, startPoint y: 270, endPoint x: 888, endPoint y: 277, distance: 133.8
click at [888, 277] on div "Patrick Loecher PATRICK.LOECHER@KIEWIT.COM" at bounding box center [971, 278] width 317 height 30
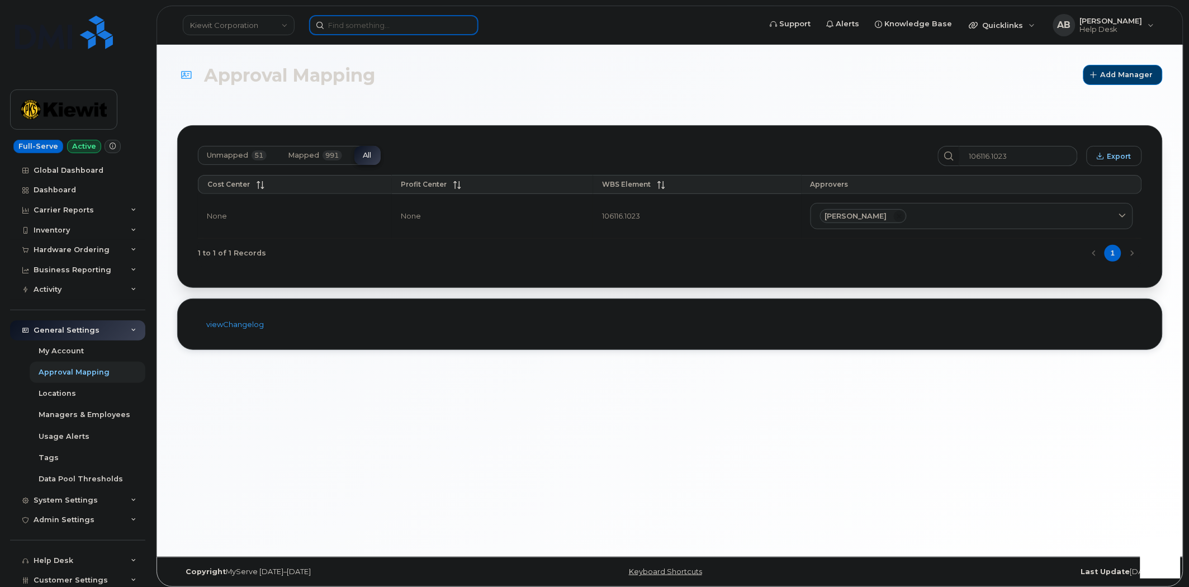
click at [384, 24] on input at bounding box center [393, 25] width 169 height 20
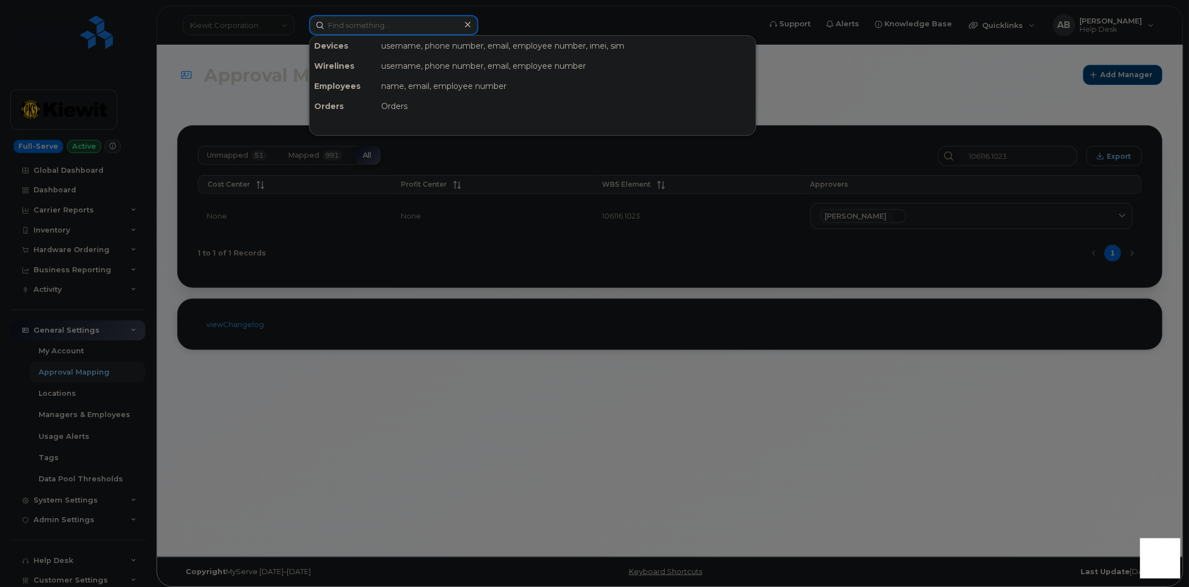
paste input "Chandler.Petersen@kiewit.com"
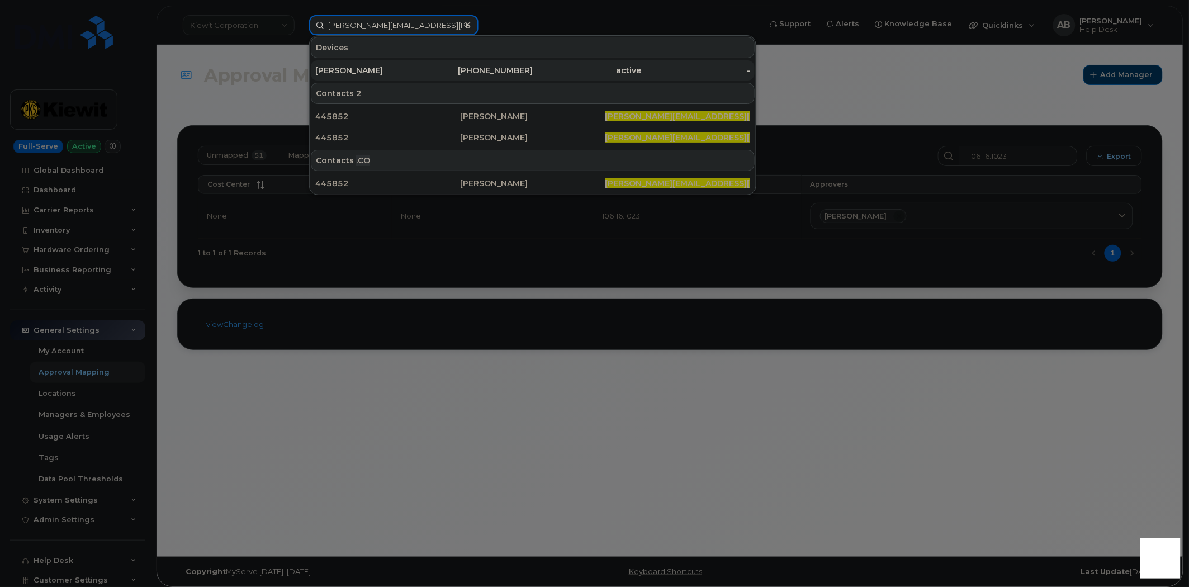
type input "Chandler.Petersen@kiewit.com"
click at [477, 70] on div "430-666-1420" at bounding box center [478, 70] width 109 height 11
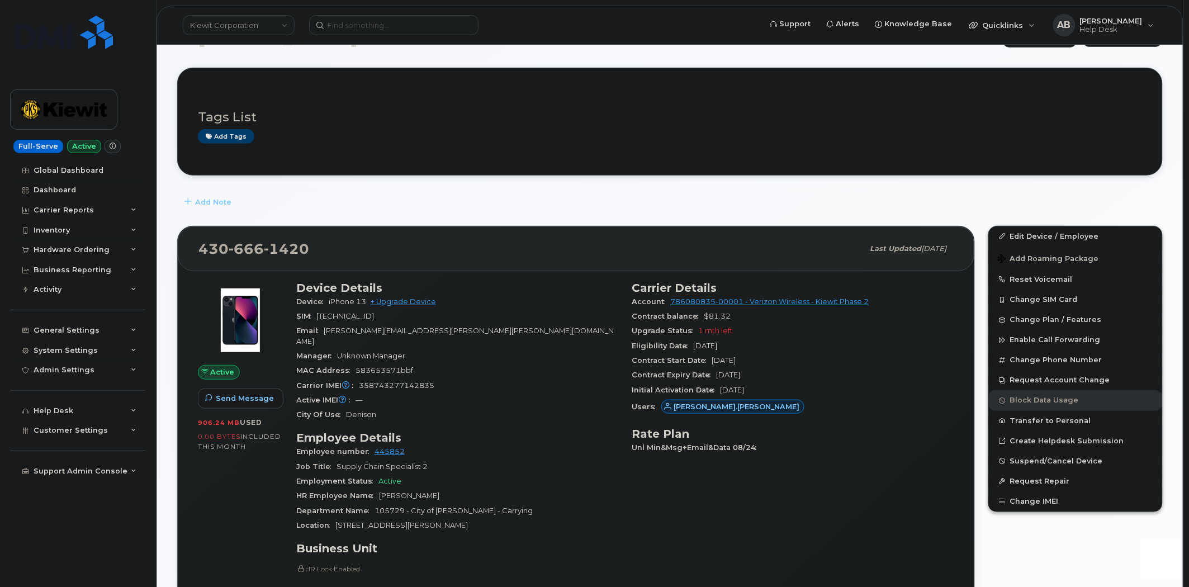
scroll to position [62, 0]
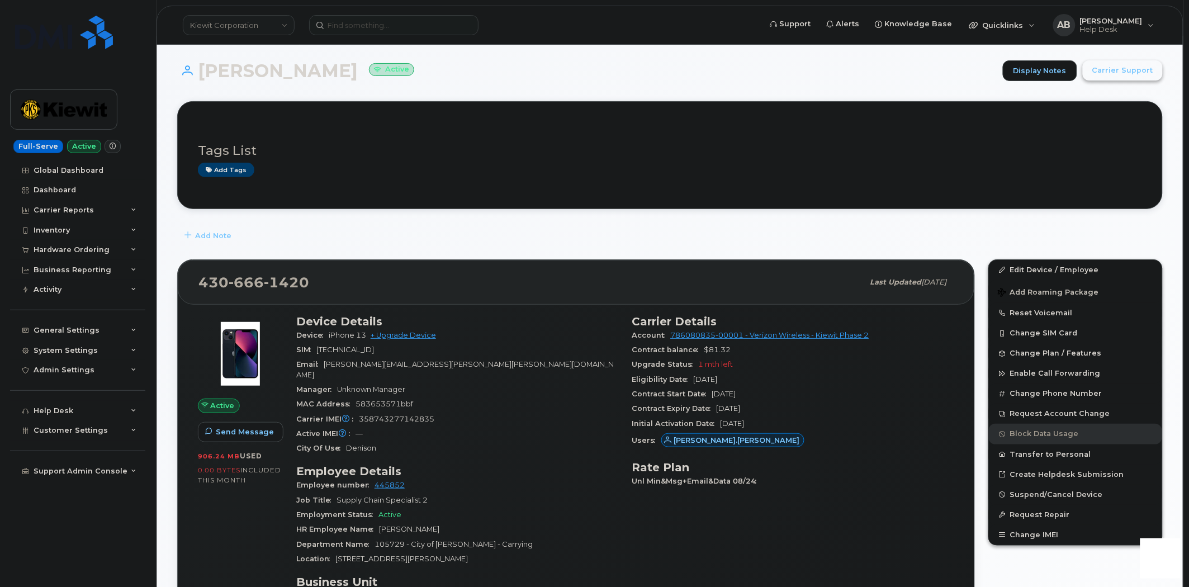
click at [1111, 72] on span "Carrier Support" at bounding box center [1122, 70] width 61 height 11
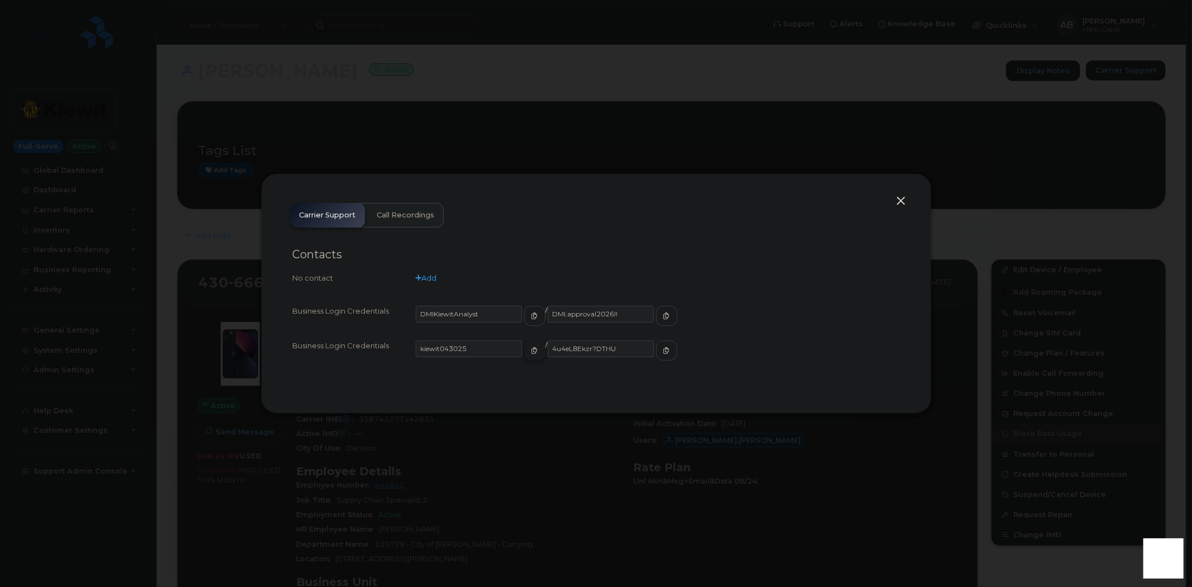
click at [532, 347] on icon "button" at bounding box center [535, 350] width 7 height 7
click at [663, 348] on icon "button" at bounding box center [666, 350] width 7 height 7
click at [903, 200] on button "button" at bounding box center [901, 201] width 17 height 16
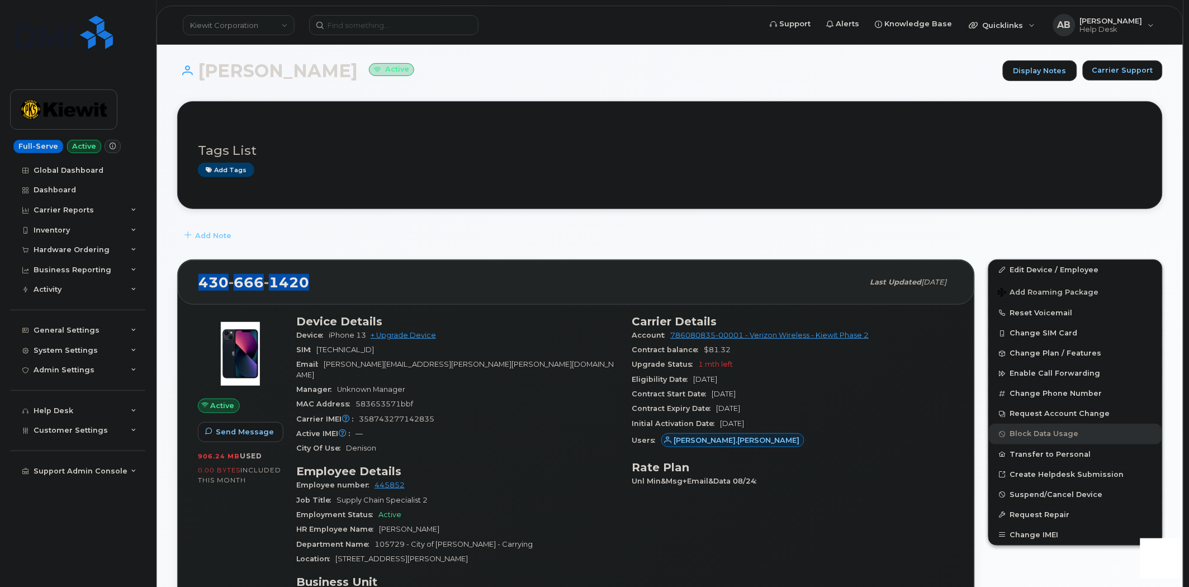
drag, startPoint x: 225, startPoint y: 283, endPoint x: 199, endPoint y: 283, distance: 25.7
click at [199, 283] on div "[PHONE_NUMBER]" at bounding box center [530, 282] width 665 height 23
paste input "[PERSON_NAME][EMAIL_ADDRESS][PERSON_NAME][PERSON_NAME][DOMAIN_NAME]"
click at [355, 27] on input at bounding box center [393, 25] width 169 height 20
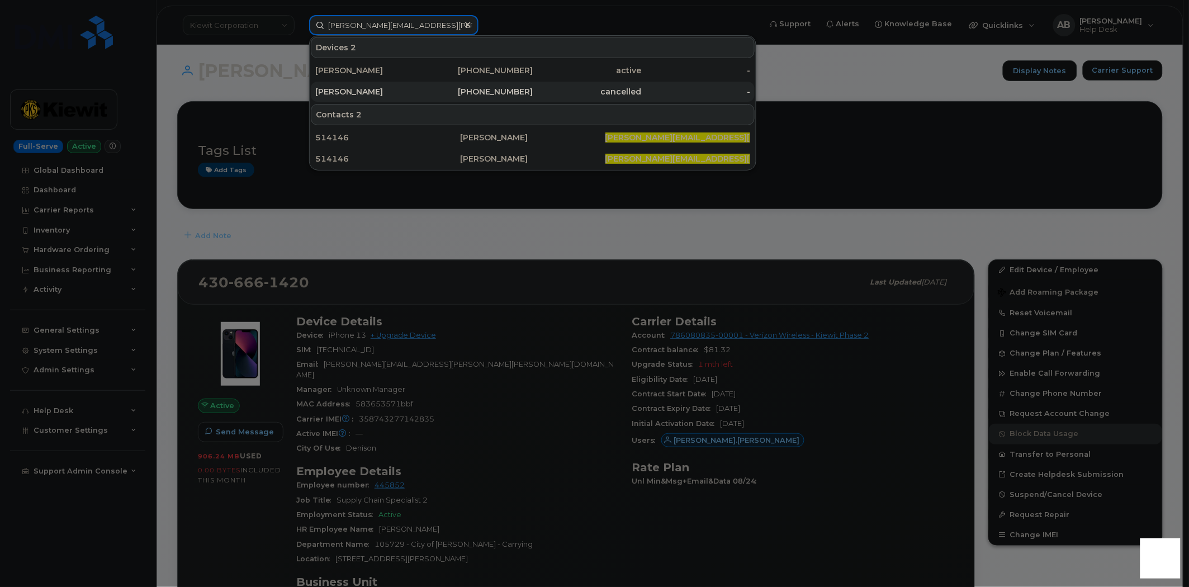
type input "[PERSON_NAME][EMAIL_ADDRESS][PERSON_NAME][PERSON_NAME][DOMAIN_NAME]"
click at [425, 93] on div "[PHONE_NUMBER]" at bounding box center [478, 91] width 109 height 11
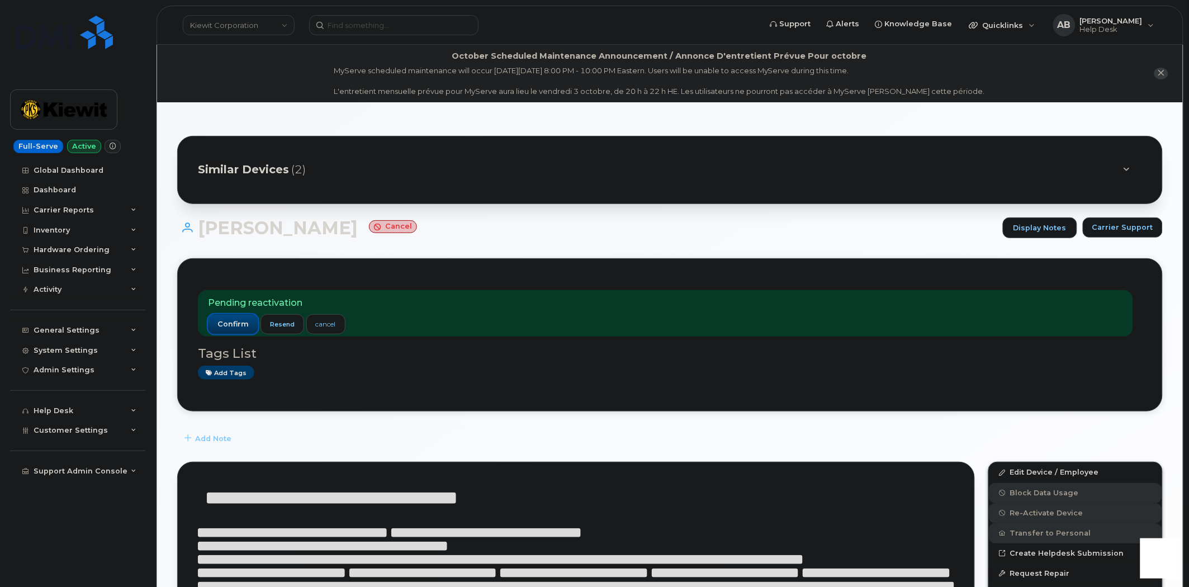
click at [238, 327] on span "confirm" at bounding box center [232, 324] width 31 height 10
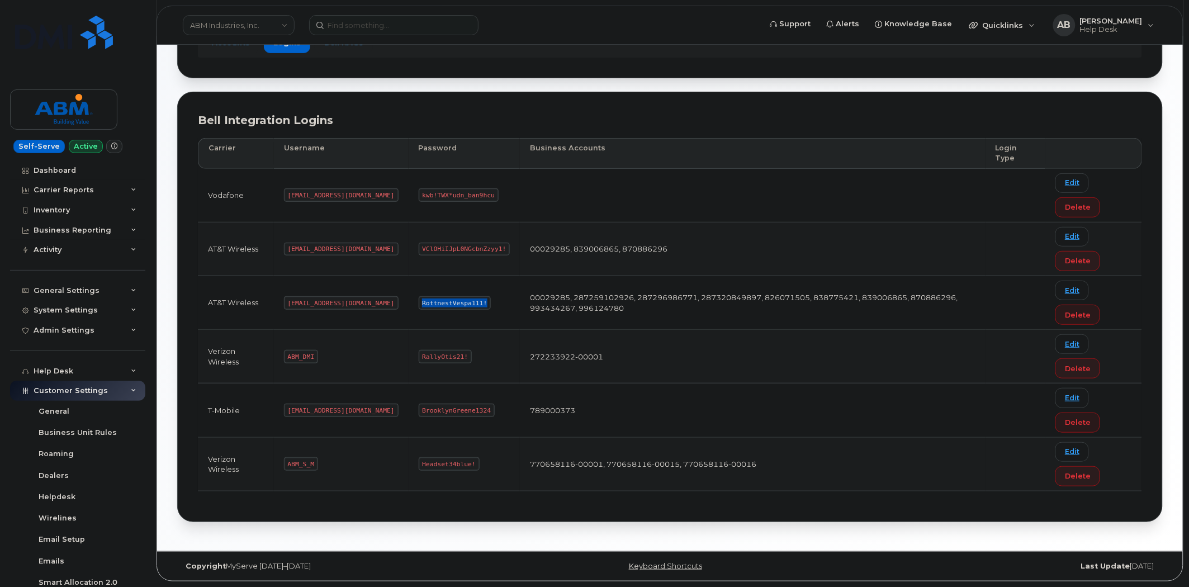
scroll to position [131, 0]
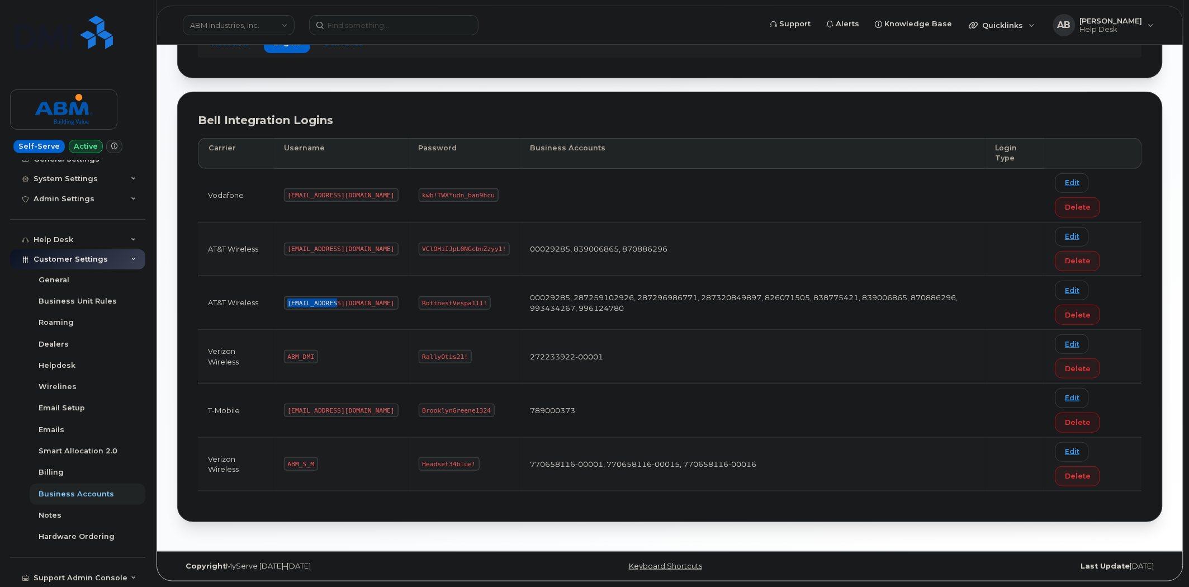
drag, startPoint x: 336, startPoint y: 302, endPoint x: 288, endPoint y: 300, distance: 47.5
click at [288, 300] on code "[EMAIL_ADDRESS][DOMAIN_NAME]" at bounding box center [341, 302] width 115 height 13
copy code "[EMAIL_ADDRESS][DOMAIN_NAME]"
drag, startPoint x: 313, startPoint y: 462, endPoint x: 285, endPoint y: 462, distance: 27.9
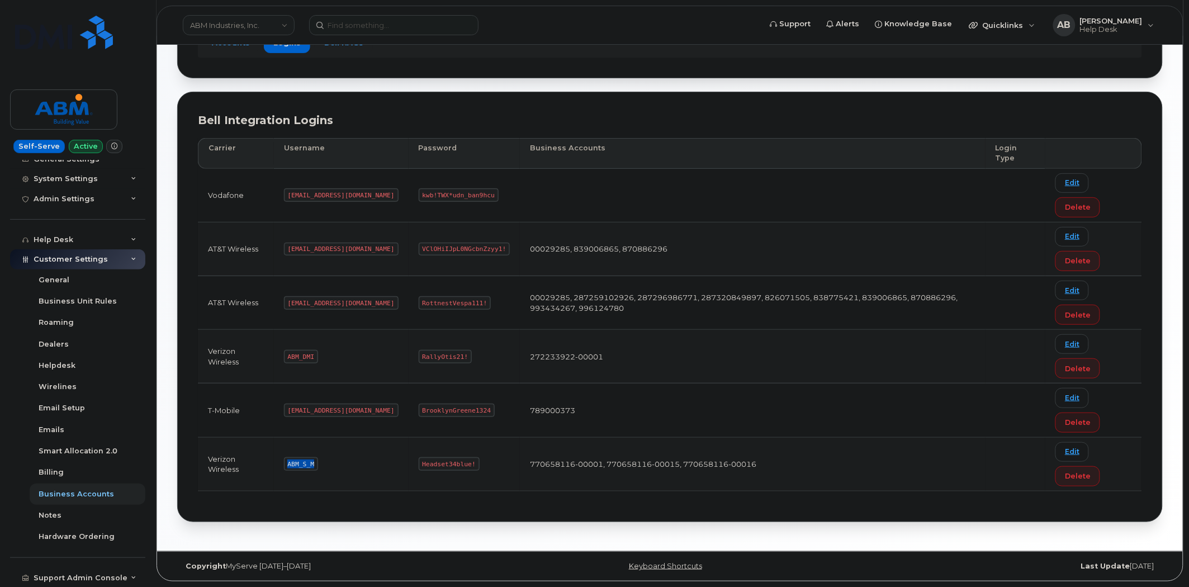
click at [285, 462] on code "ABM_S_M" at bounding box center [301, 463] width 34 height 13
copy code "ABM_S_M"
drag, startPoint x: 432, startPoint y: 461, endPoint x: 381, endPoint y: 461, distance: 51.4
click at [419, 461] on code "Headset34blue!" at bounding box center [449, 463] width 61 height 13
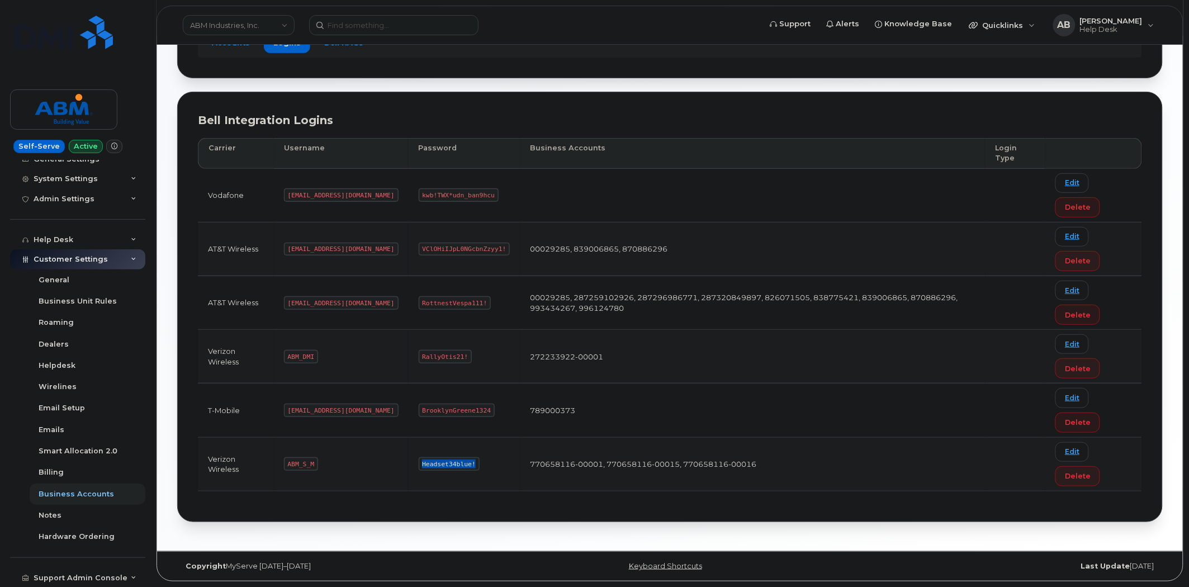
copy code "Headset34blue!"
drag, startPoint x: 334, startPoint y: 299, endPoint x: 280, endPoint y: 302, distance: 53.8
click at [280, 302] on td "[EMAIL_ADDRESS][DOMAIN_NAME]" at bounding box center [341, 303] width 135 height 54
copy code "[EMAIL_ADDRESS][DOMAIN_NAME]"
drag, startPoint x: 442, startPoint y: 302, endPoint x: 381, endPoint y: 298, distance: 61.1
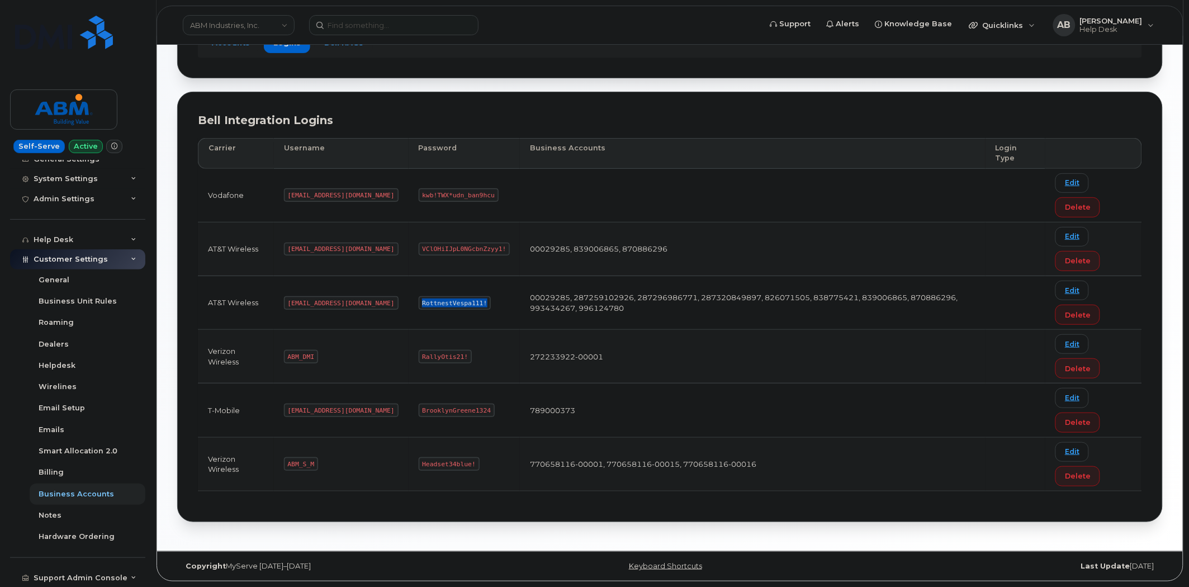
click at [419, 298] on code "RottnestVespa111!" at bounding box center [455, 302] width 73 height 13
copy code "RottnestVespa111!"
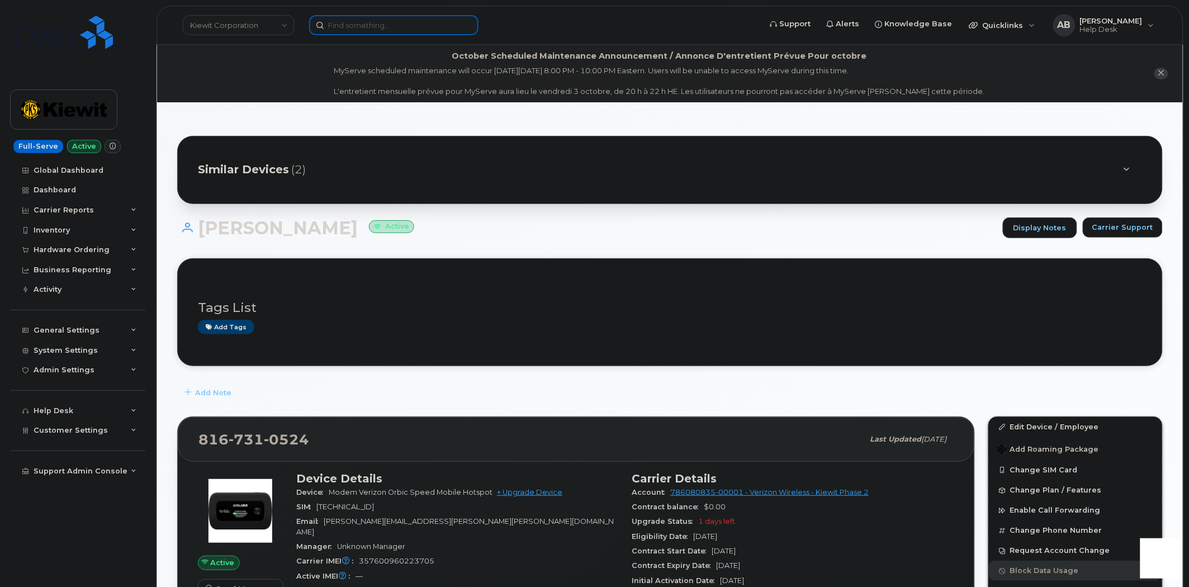
click at [356, 29] on input at bounding box center [393, 25] width 169 height 20
paste input "[PHONE_NUMBER]"
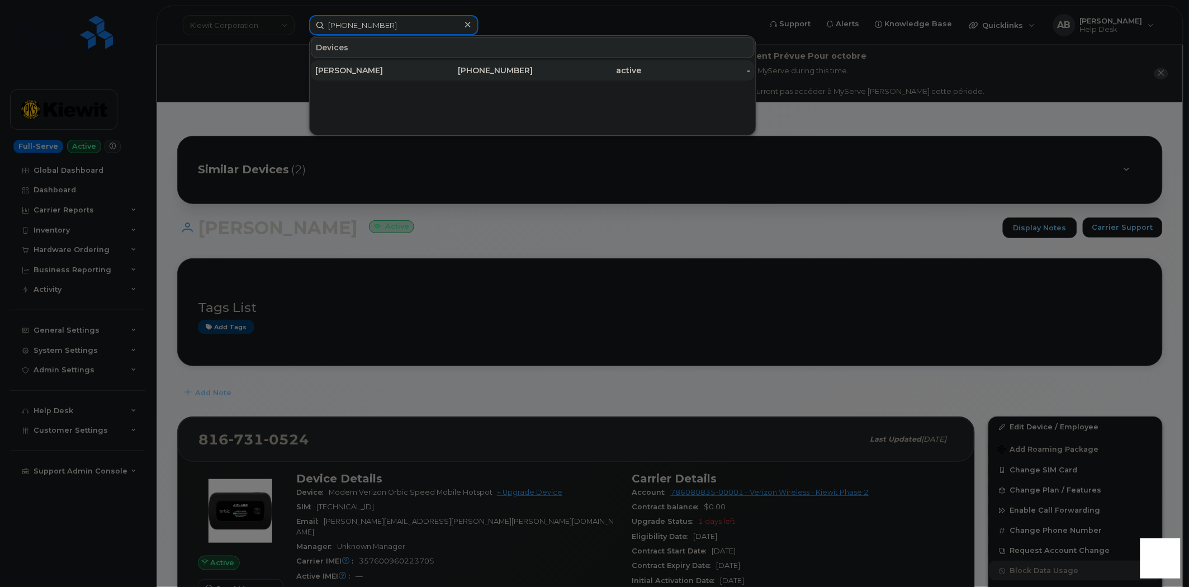
type input "(864) 837-6908"
click at [388, 71] on div "Reyes Gutierrez IV" at bounding box center [369, 70] width 109 height 11
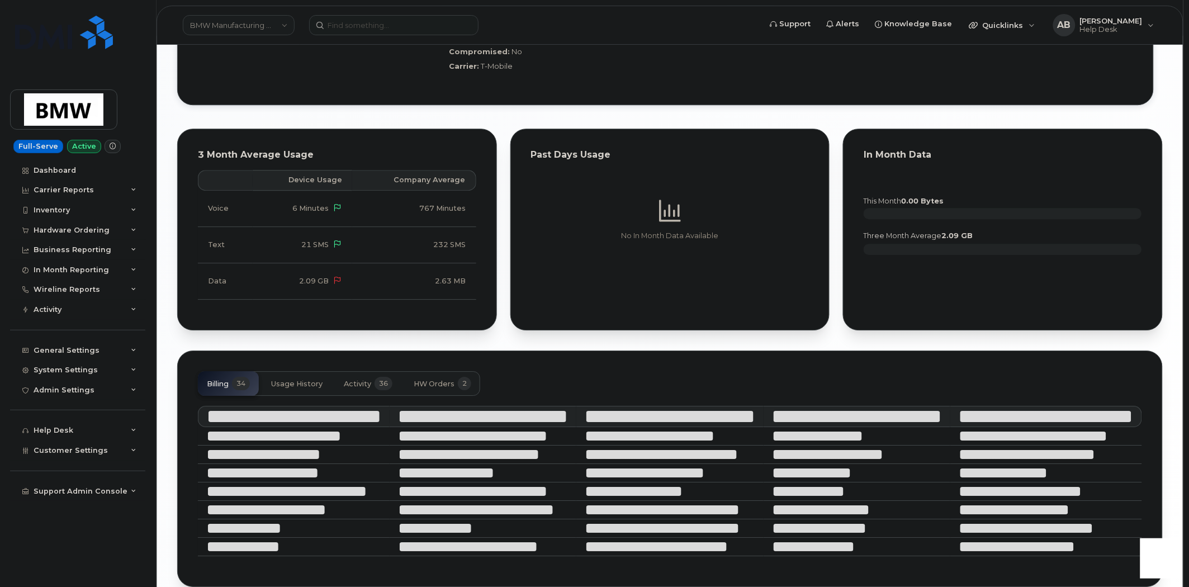
scroll to position [1122, 0]
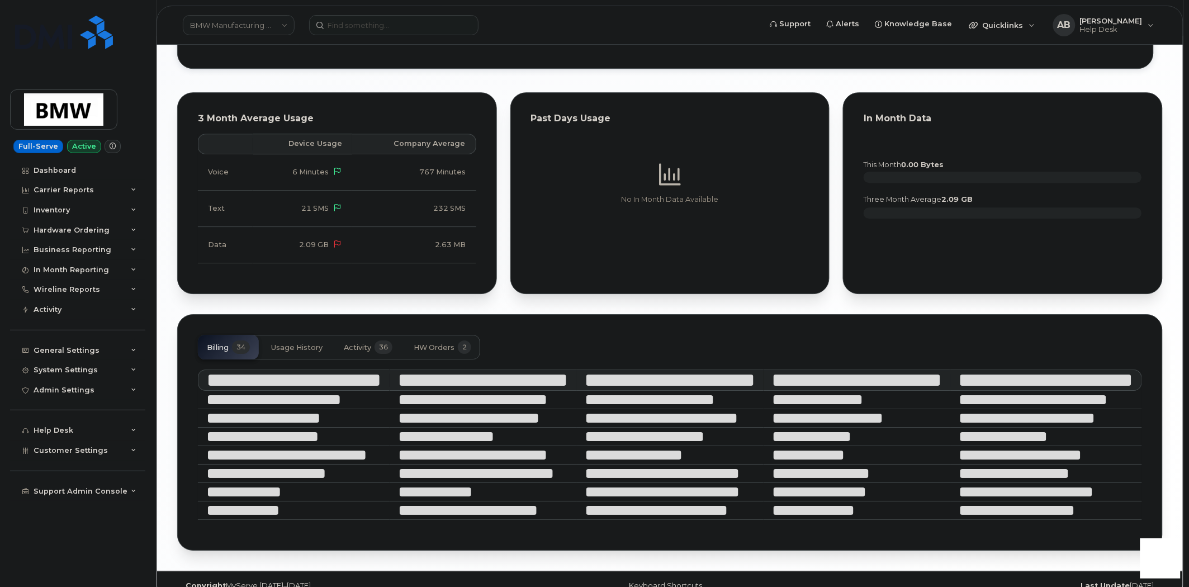
click at [357, 343] on span "Activity" at bounding box center [357, 347] width 27 height 9
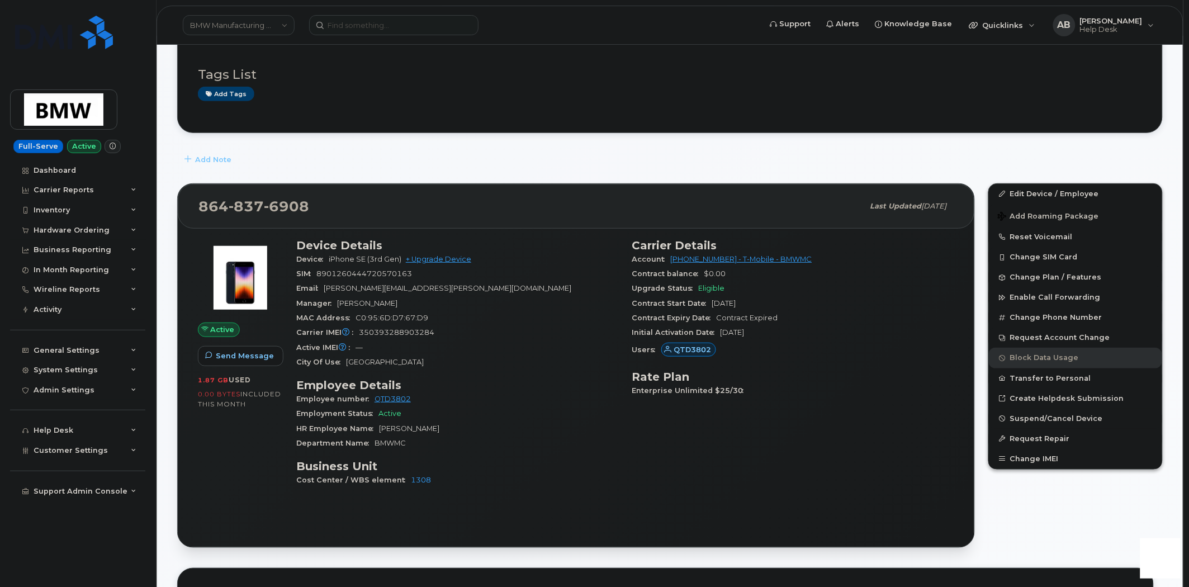
scroll to position [67, 0]
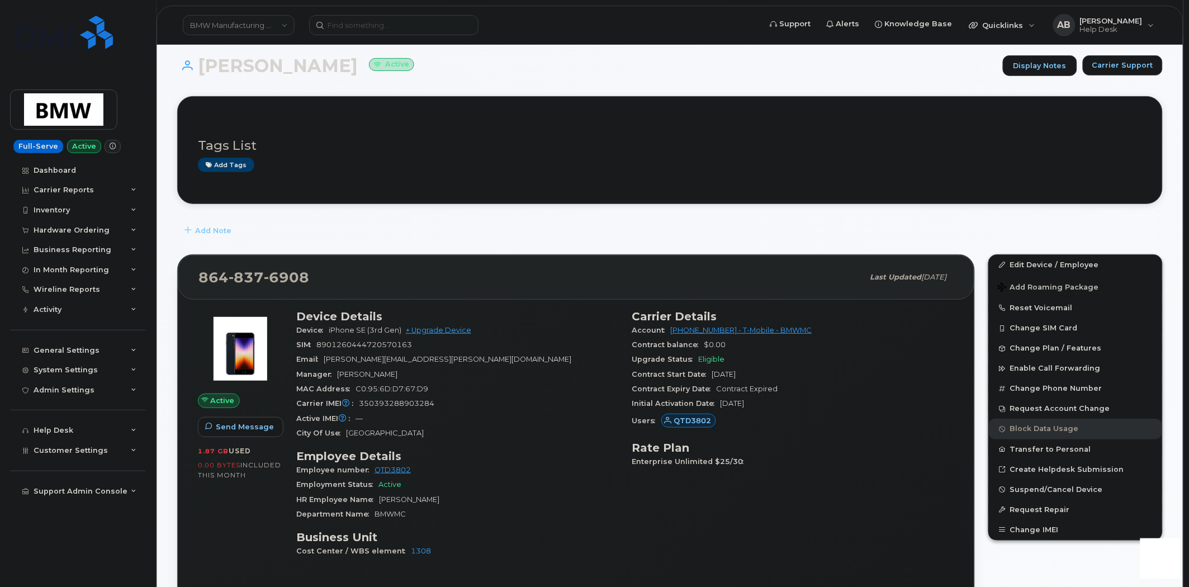
drag, startPoint x: 366, startPoint y: 68, endPoint x: 200, endPoint y: 70, distance: 166.6
click at [200, 70] on h1 "[PERSON_NAME] Active" at bounding box center [587, 66] width 820 height 20
click at [353, 27] on input at bounding box center [393, 25] width 169 height 20
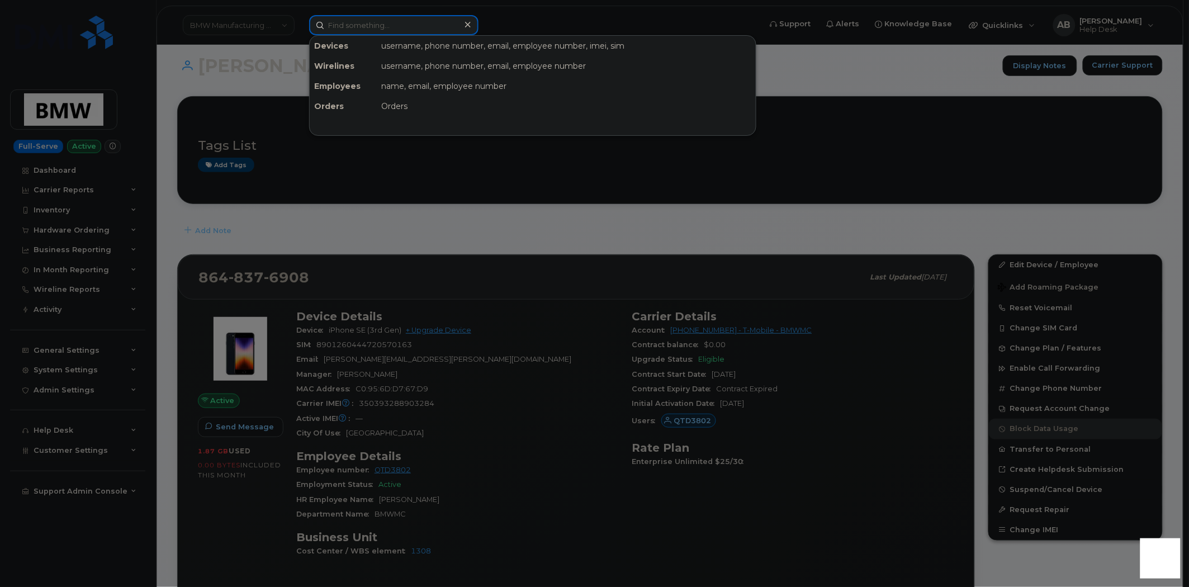
paste input "(864) 837-6908"
drag, startPoint x: 444, startPoint y: 362, endPoint x: 344, endPoint y: 359, distance: 100.6
click at [344, 359] on div at bounding box center [594, 293] width 1189 height 587
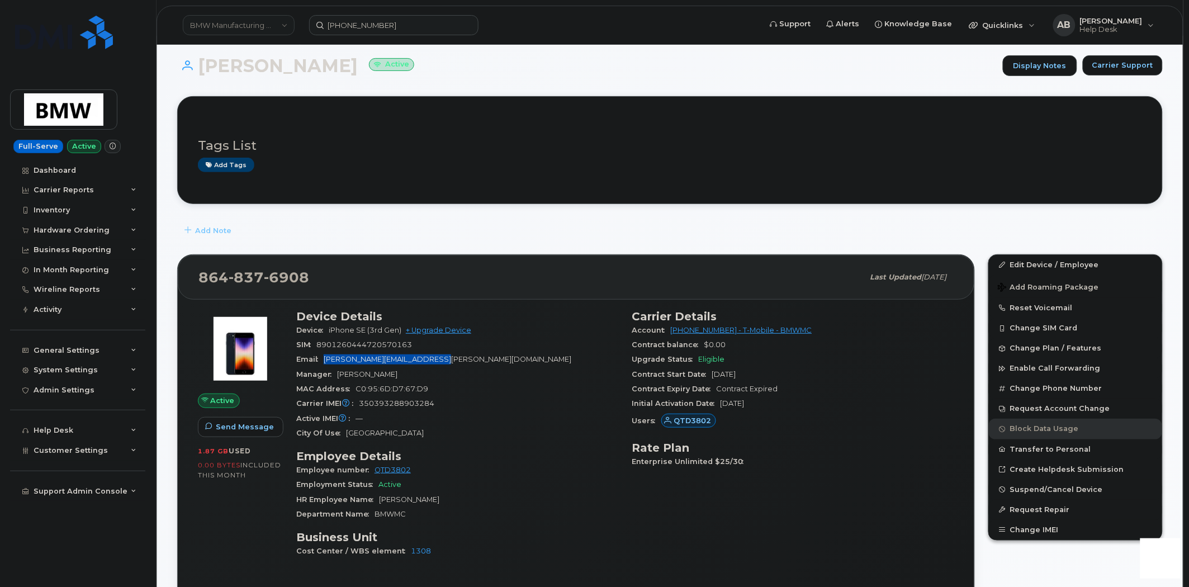
drag, startPoint x: 443, startPoint y: 359, endPoint x: 324, endPoint y: 362, distance: 118.5
click at [324, 362] on div "Email reyes.gutierrez-iv@bmwmc.com" at bounding box center [457, 359] width 323 height 15
copy span "reyes.gutierrez-iv@bmwmc.com"
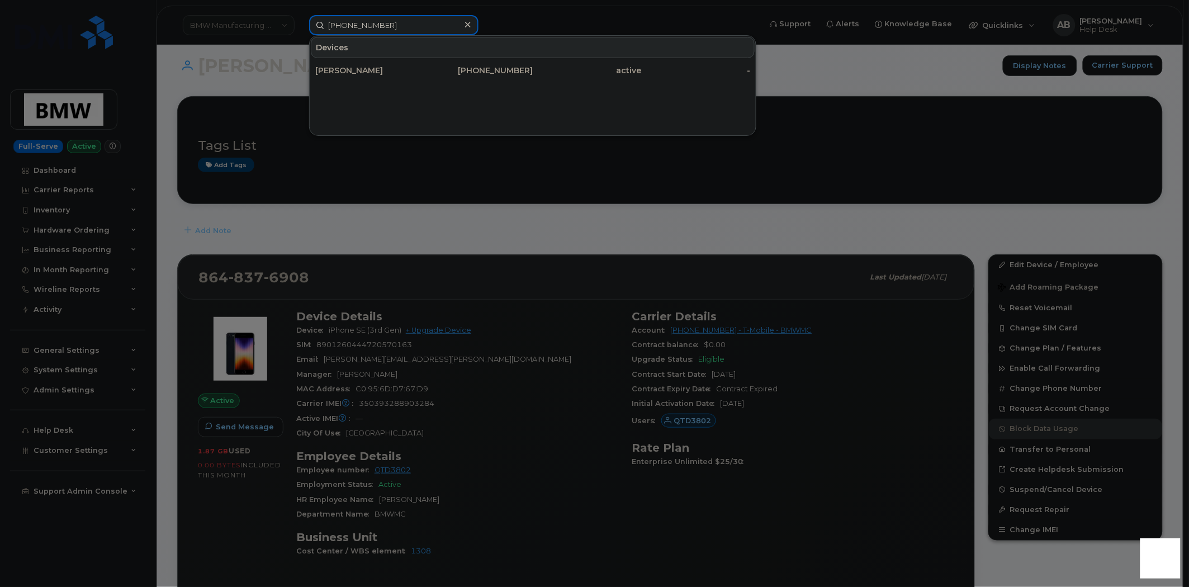
drag, startPoint x: 408, startPoint y: 26, endPoint x: 301, endPoint y: 20, distance: 107.5
click at [301, 20] on div "(864) 837-6908 Devices Reyes Gutierrez IV 864-837-6908 active -" at bounding box center [531, 25] width 462 height 20
paste input "reyes.gutierrez-iv@bmwmc.com"
click at [453, 26] on input "reyes.gutierrez-iv@bmwmc.com" at bounding box center [393, 25] width 169 height 20
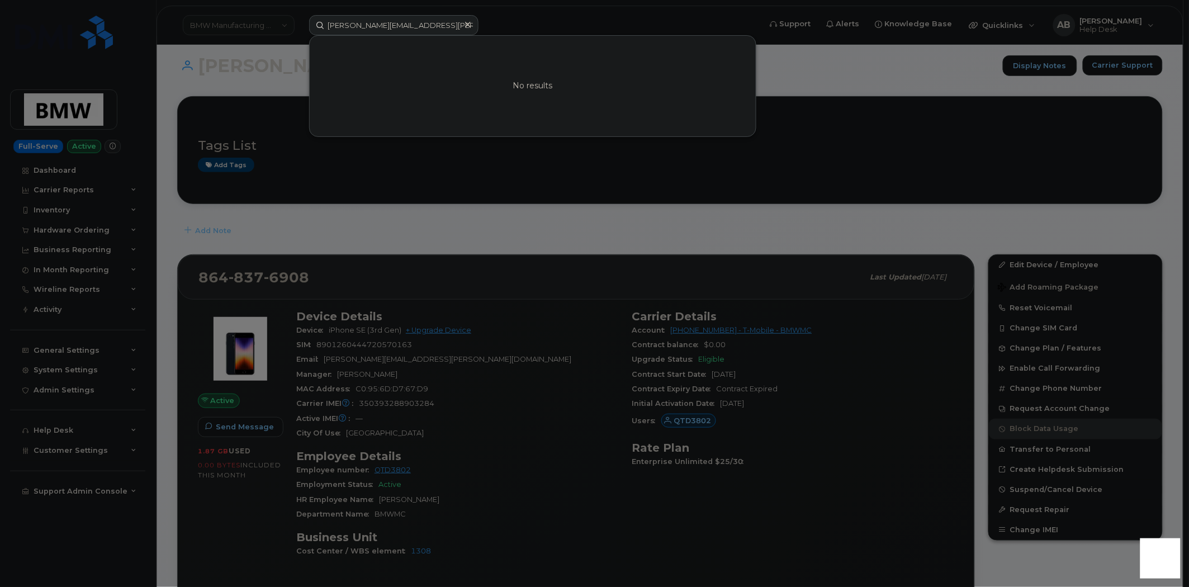
click at [568, 248] on div at bounding box center [594, 293] width 1189 height 587
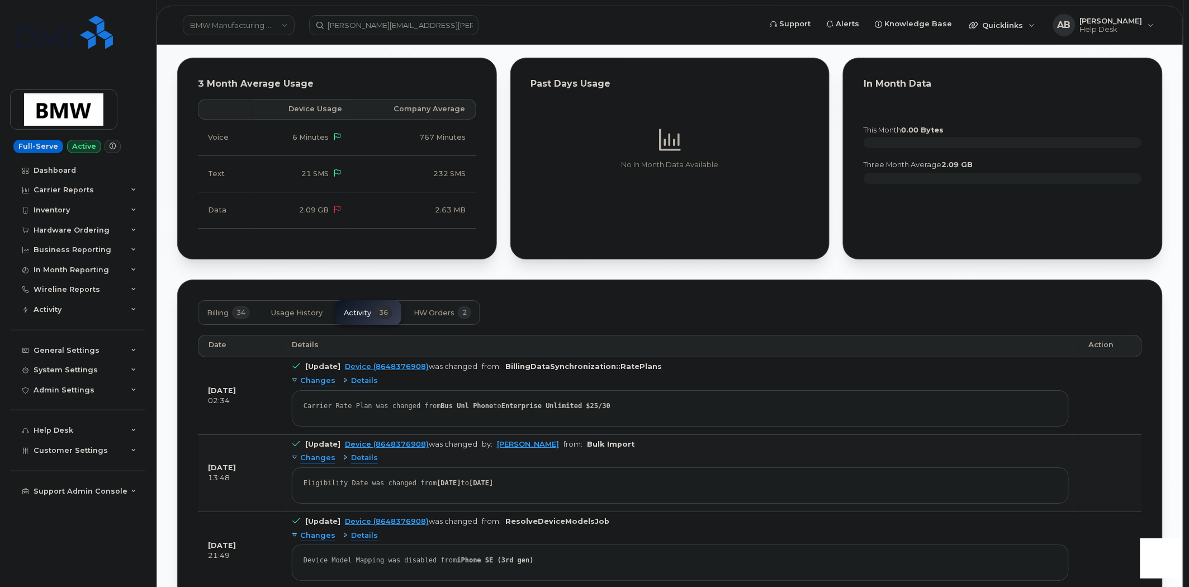
scroll to position [1247, 0]
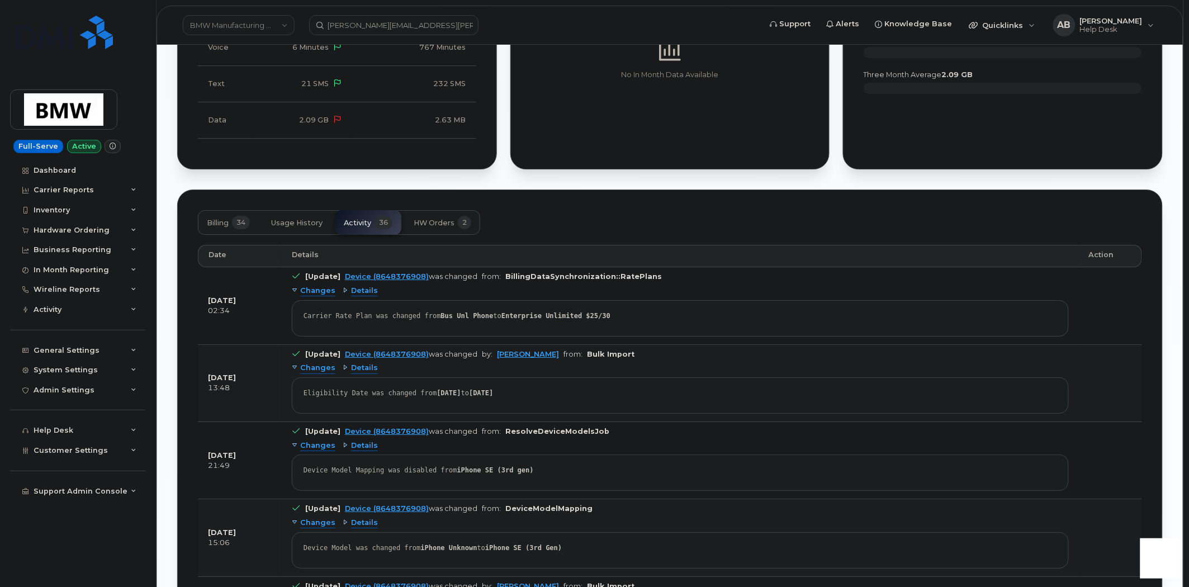
drag, startPoint x: 258, startPoint y: 283, endPoint x: 169, endPoint y: 281, distance: 89.5
click at [169, 281] on div "Reyes Gutierrez IV Active Display Notes Carrier Support Tags List Add tags Add …" at bounding box center [670, 537] width 1026 height 3364
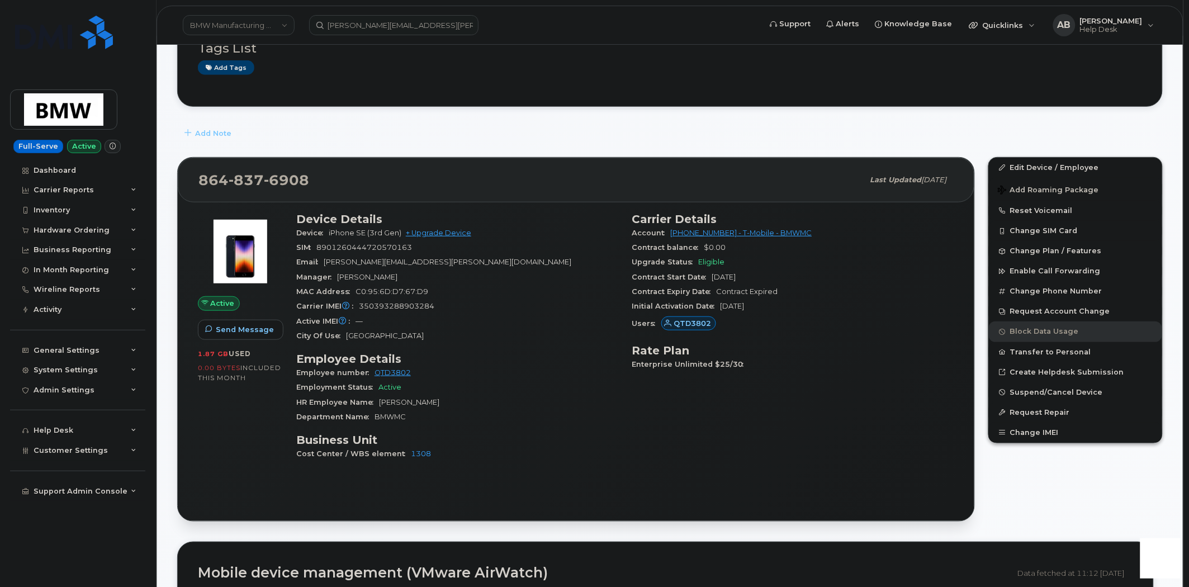
scroll to position [186, 0]
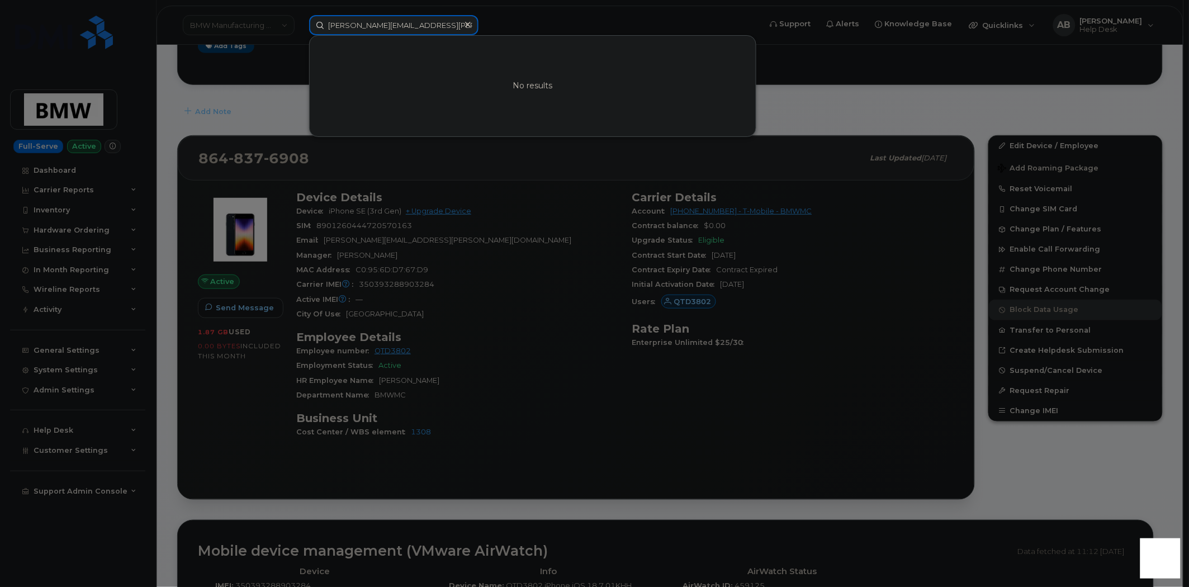
drag, startPoint x: 445, startPoint y: 25, endPoint x: 317, endPoint y: 17, distance: 128.2
click at [317, 17] on input "reyes.gutierrez-iv@bmwmc.com" at bounding box center [393, 25] width 169 height 20
paste input "8645257690"
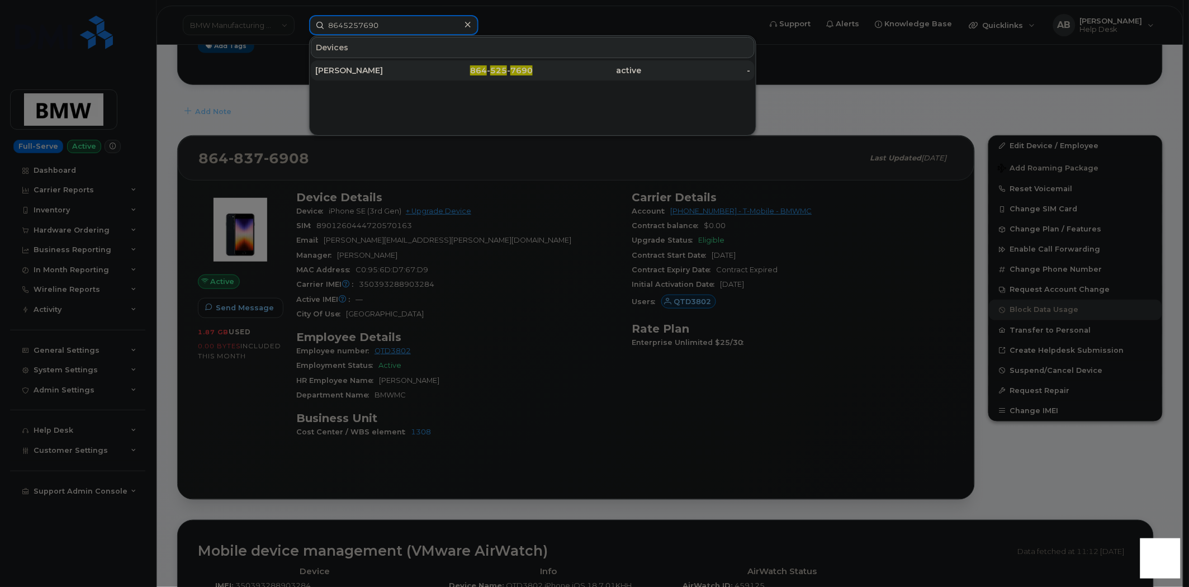
type input "8645257690"
click at [362, 72] on div "[PERSON_NAME]" at bounding box center [369, 70] width 109 height 11
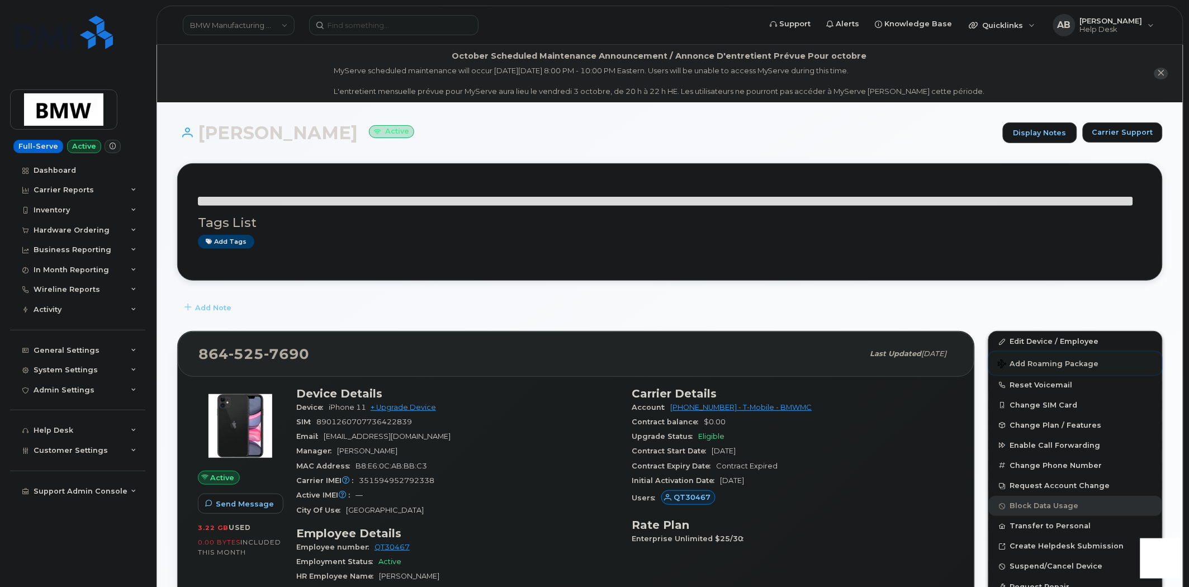
click at [1039, 365] on span "Add Roaming Package" at bounding box center [1048, 364] width 101 height 11
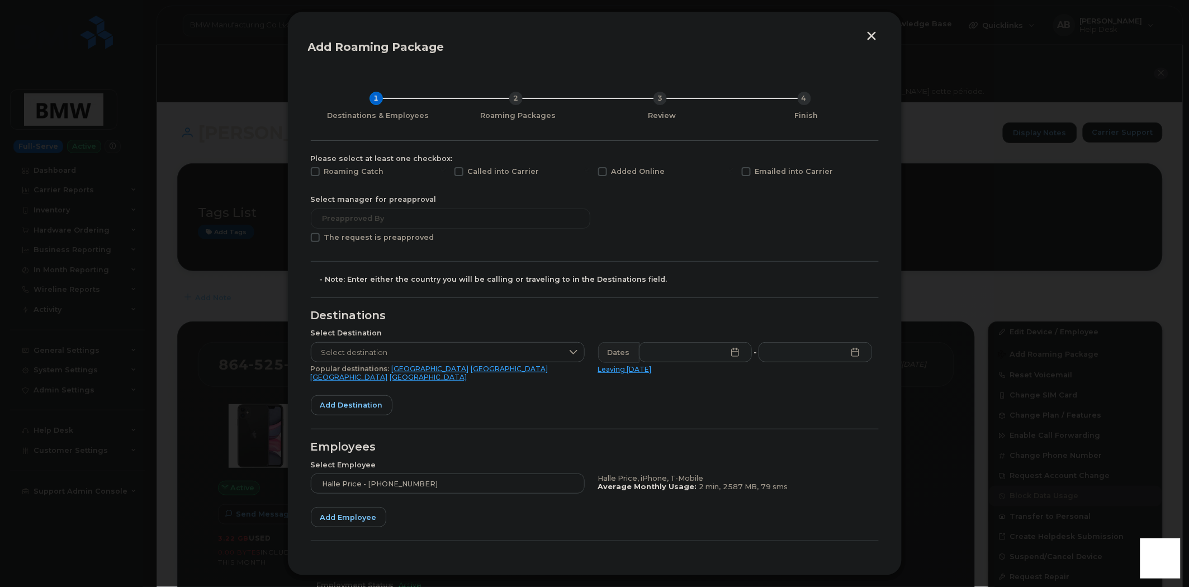
click at [317, 237] on span at bounding box center [315, 237] width 9 height 9
click at [303, 237] on input "The request is preapproved" at bounding box center [300, 236] width 6 height 6
checkbox input "true"
click at [475, 349] on span "Select destination" at bounding box center [437, 353] width 252 height 20
click at [423, 378] on input "text" at bounding box center [447, 377] width 254 height 20
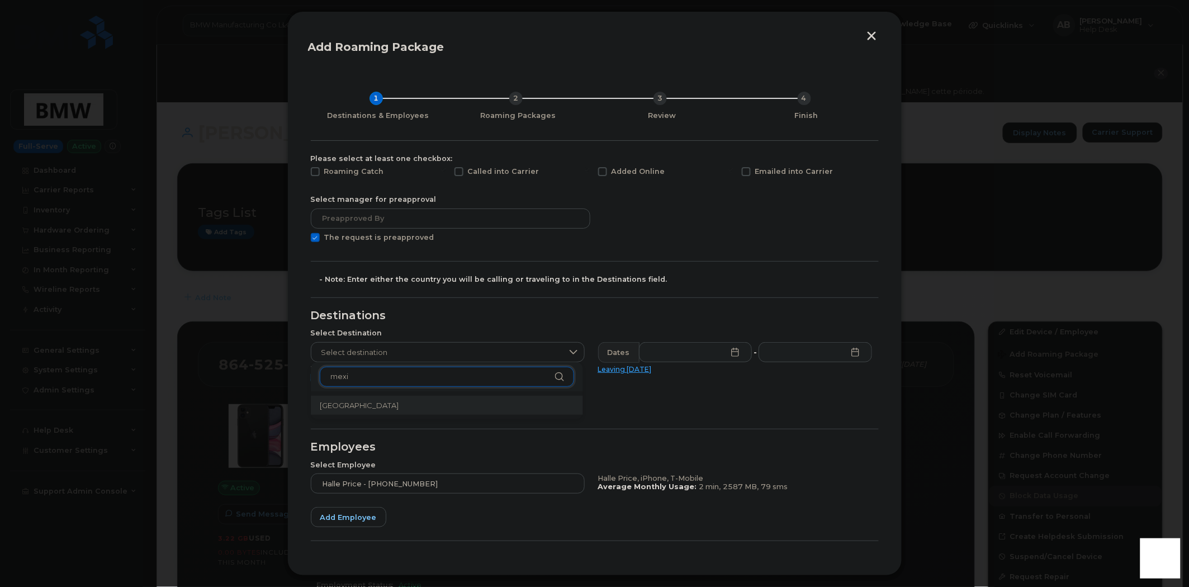
type input "mexi"
click at [397, 398] on li "[GEOGRAPHIC_DATA]" at bounding box center [447, 406] width 272 height 20
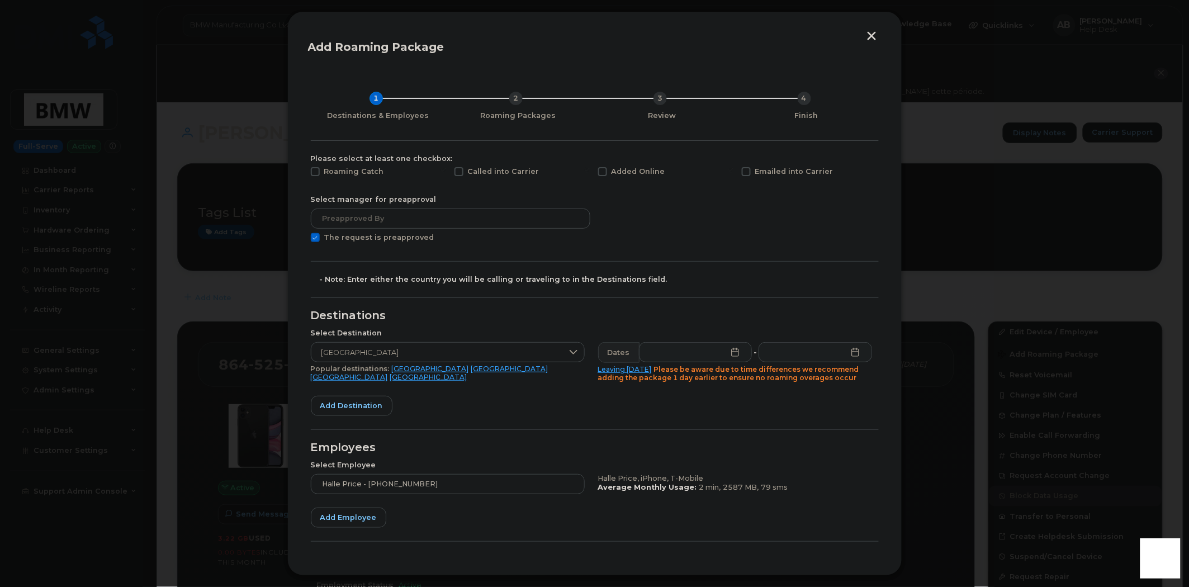
click at [732, 355] on icon at bounding box center [735, 352] width 9 height 9
click at [814, 259] on span "17" at bounding box center [809, 257] width 22 height 22
type input "[DATE]"
click at [854, 350] on icon at bounding box center [855, 352] width 9 height 9
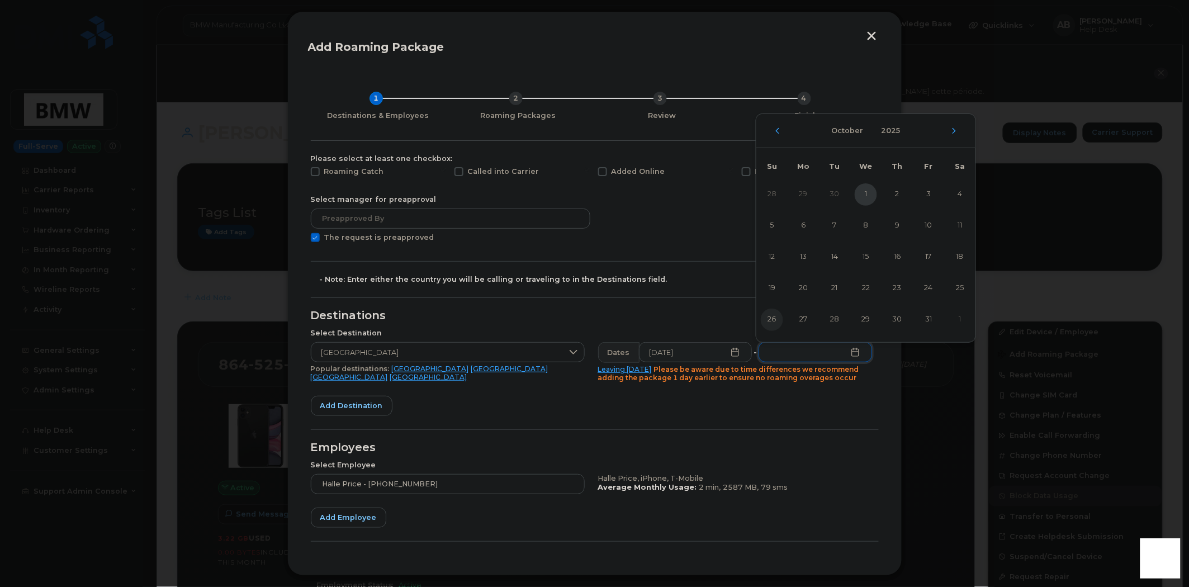
click at [774, 316] on span "26" at bounding box center [772, 320] width 22 height 22
type input "[DATE]"
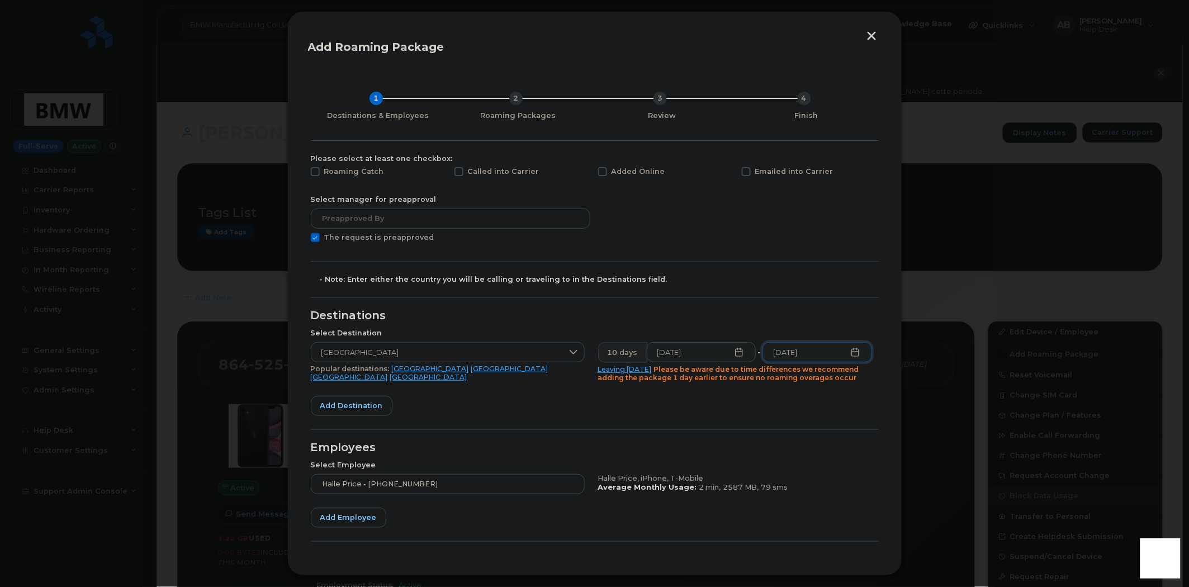
click at [719, 405] on form "Please select at least one checkbox: Roaming Catch Called into Carrier Added On…" at bounding box center [595, 371] width 568 height 434
click at [601, 172] on span at bounding box center [602, 171] width 9 height 9
click at [590, 172] on input "Added Online" at bounding box center [588, 170] width 6 height 6
checkbox input "true"
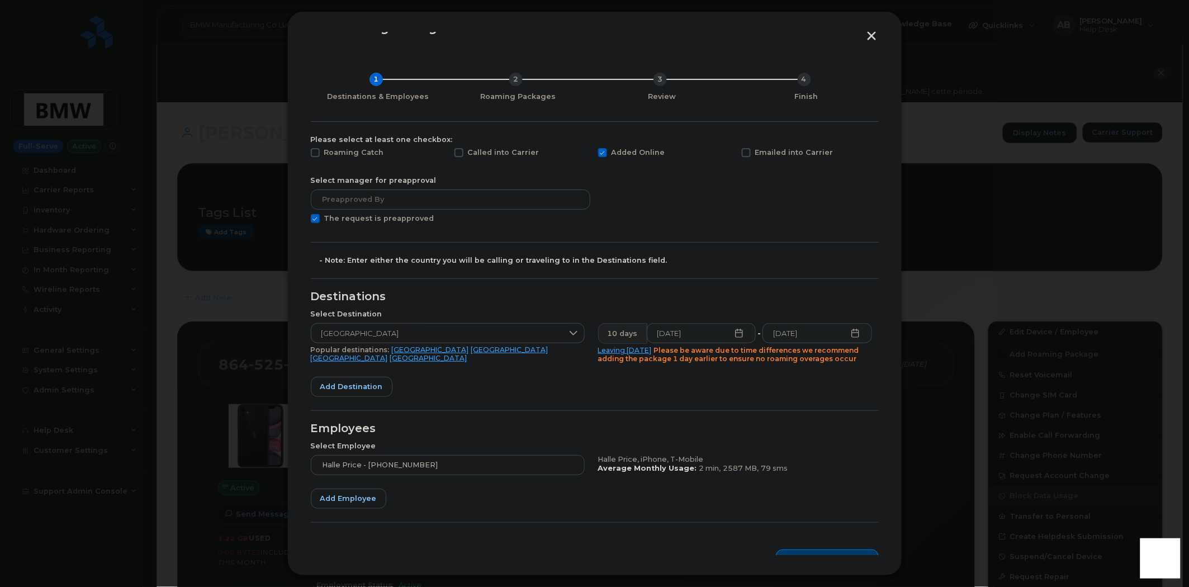
scroll to position [36, 0]
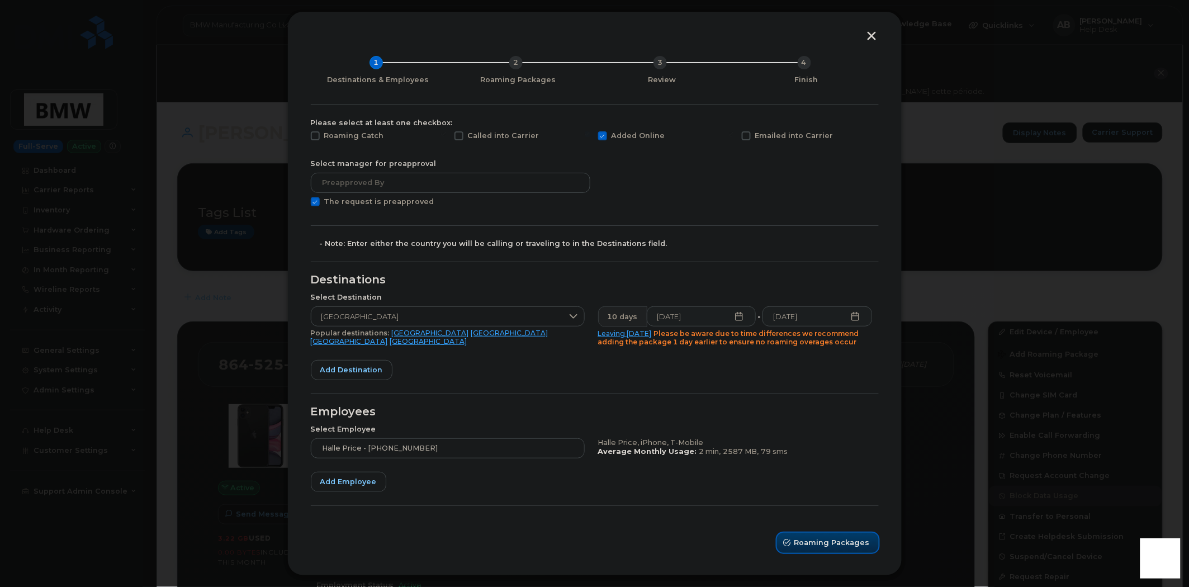
click at [819, 544] on span "Roaming Packages" at bounding box center [831, 542] width 75 height 11
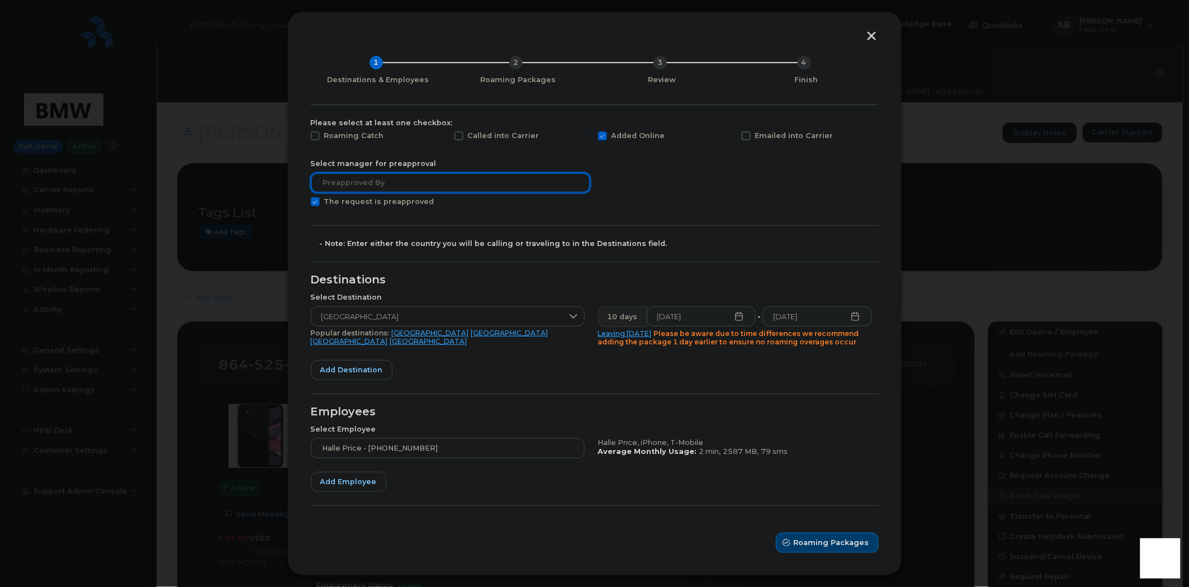
click at [359, 178] on input "text" at bounding box center [450, 183] width 279 height 20
click at [406, 184] on input "text" at bounding box center [450, 183] width 279 height 20
paste input "[PERSON_NAME]"
type input "[PERSON_NAME]"
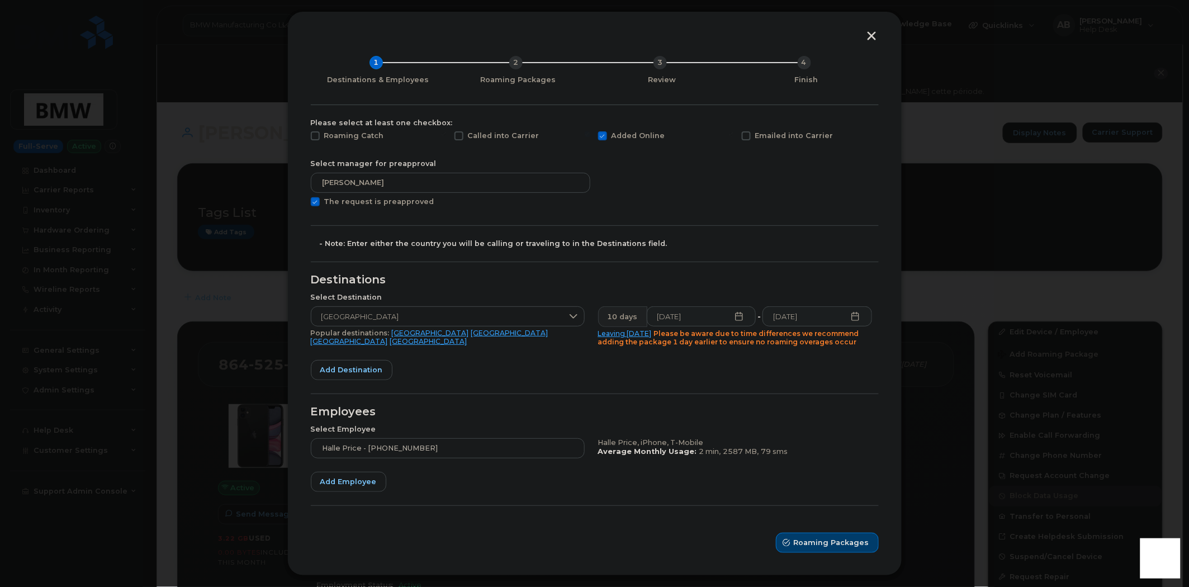
click at [611, 197] on form "Please select at least one checkbox: Roaming Catch Called into Carrier Added On…" at bounding box center [595, 335] width 568 height 434
click at [798, 537] on span "Roaming Packages" at bounding box center [831, 542] width 75 height 11
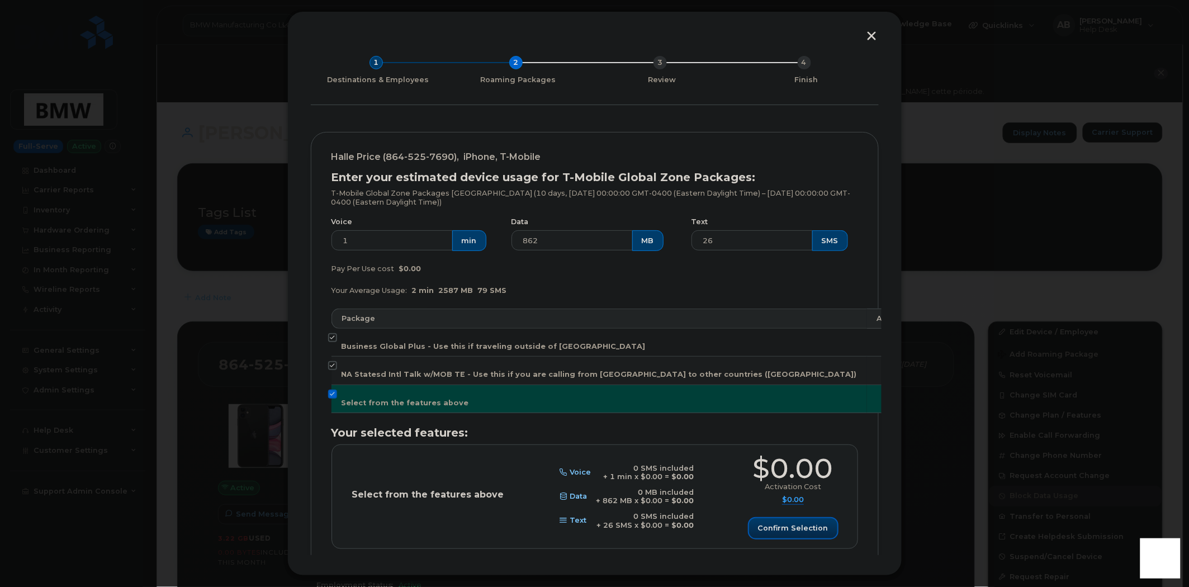
click at [778, 534] on button "Confirm selection" at bounding box center [793, 528] width 88 height 20
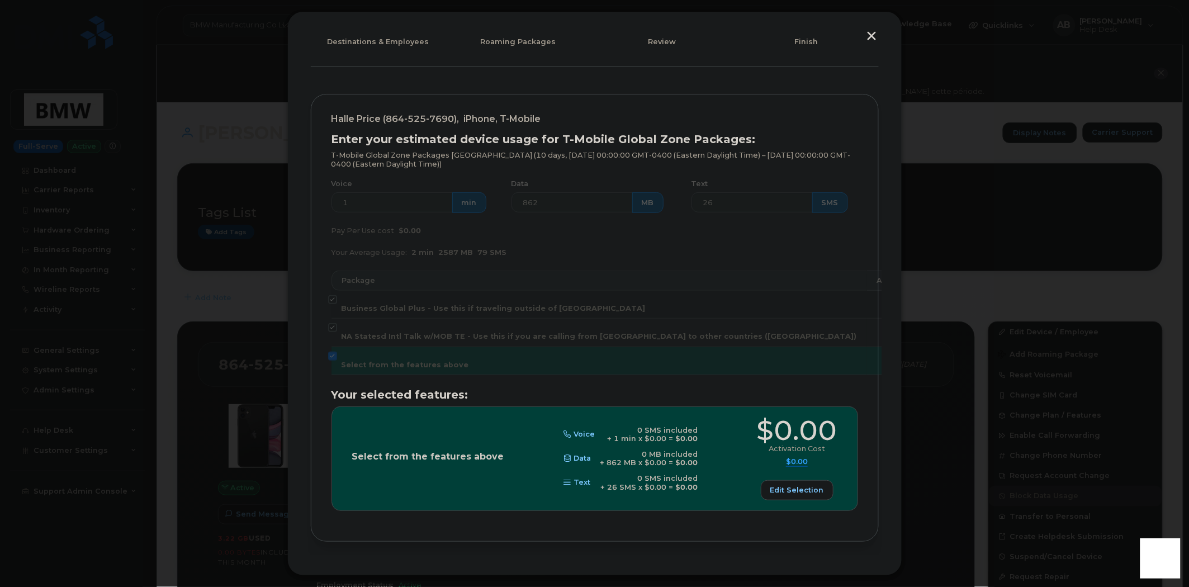
scroll to position [110, 0]
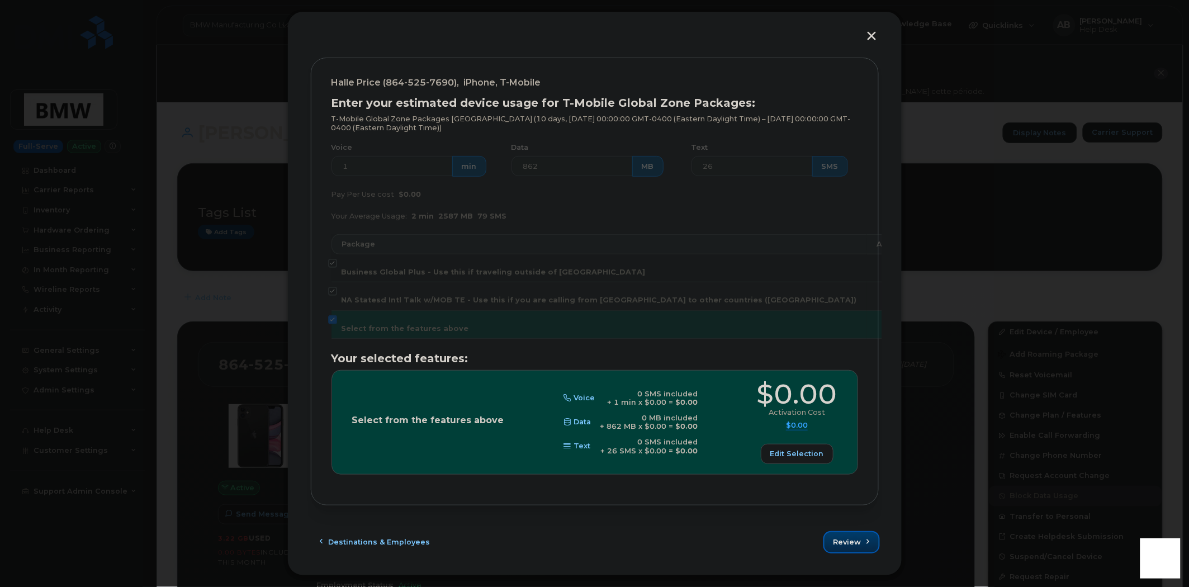
click at [837, 541] on span "Review" at bounding box center [847, 542] width 28 height 11
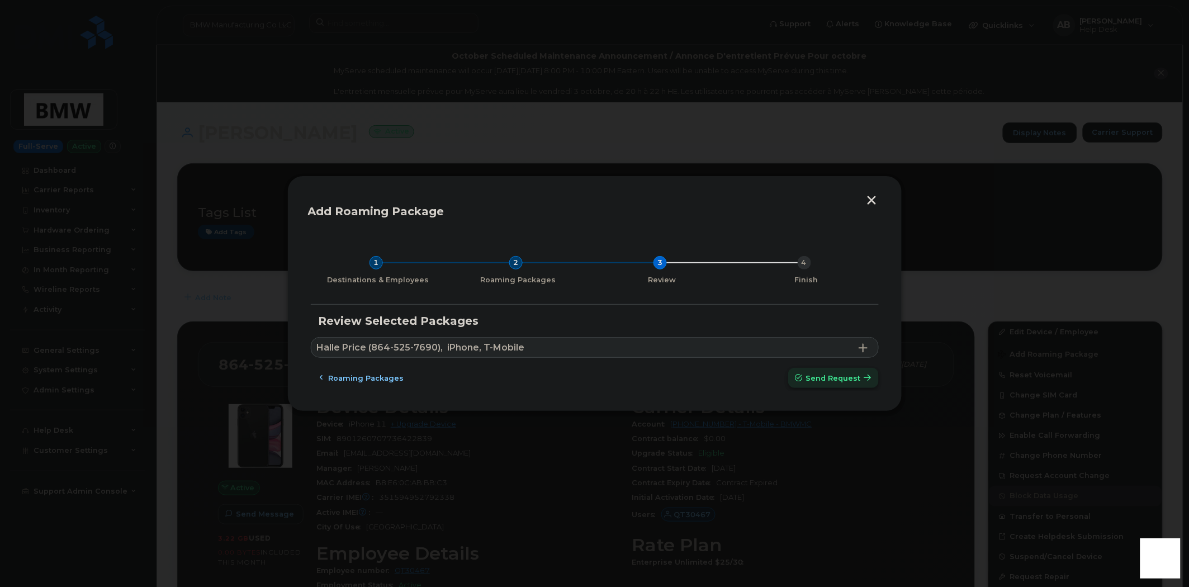
click at [817, 381] on span "Send request" at bounding box center [833, 378] width 55 height 11
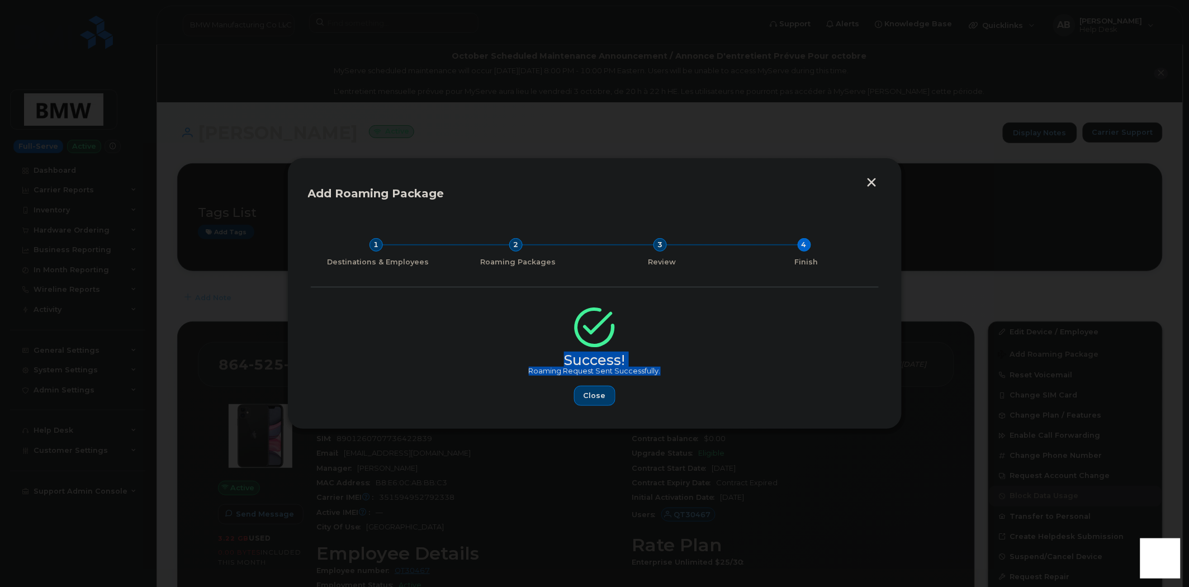
drag, startPoint x: 660, startPoint y: 372, endPoint x: 543, endPoint y: 361, distance: 117.9
click at [543, 361] on div "Success! Roaming Request Sent Successfully. Close" at bounding box center [595, 360] width 568 height 92
copy div "Success! Roaming Request Sent Successfully."
